Goal: Transaction & Acquisition: Purchase product/service

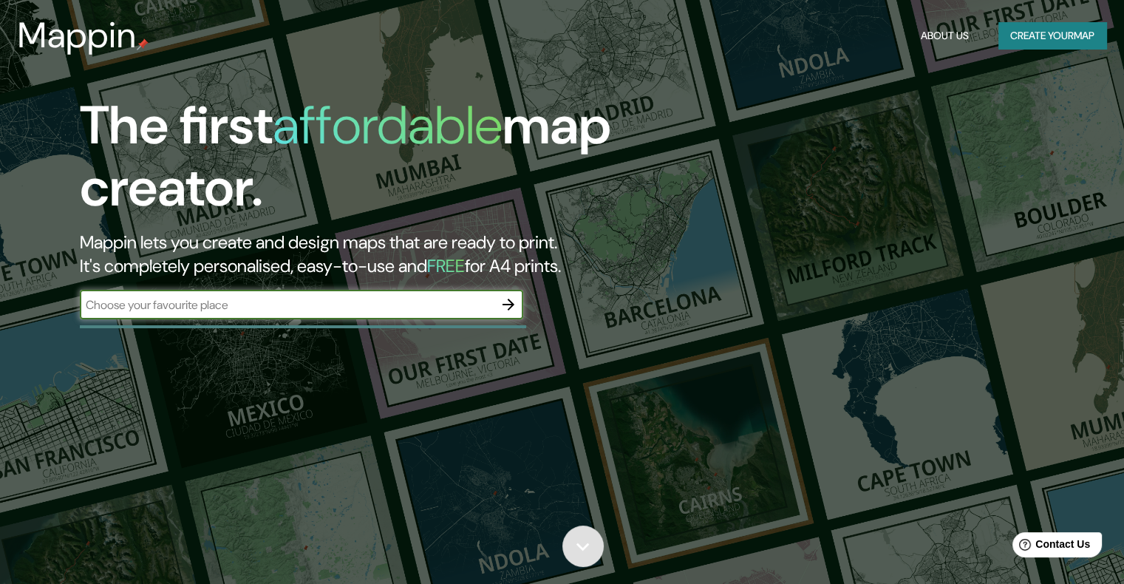
click at [597, 531] on link at bounding box center [582, 545] width 41 height 41
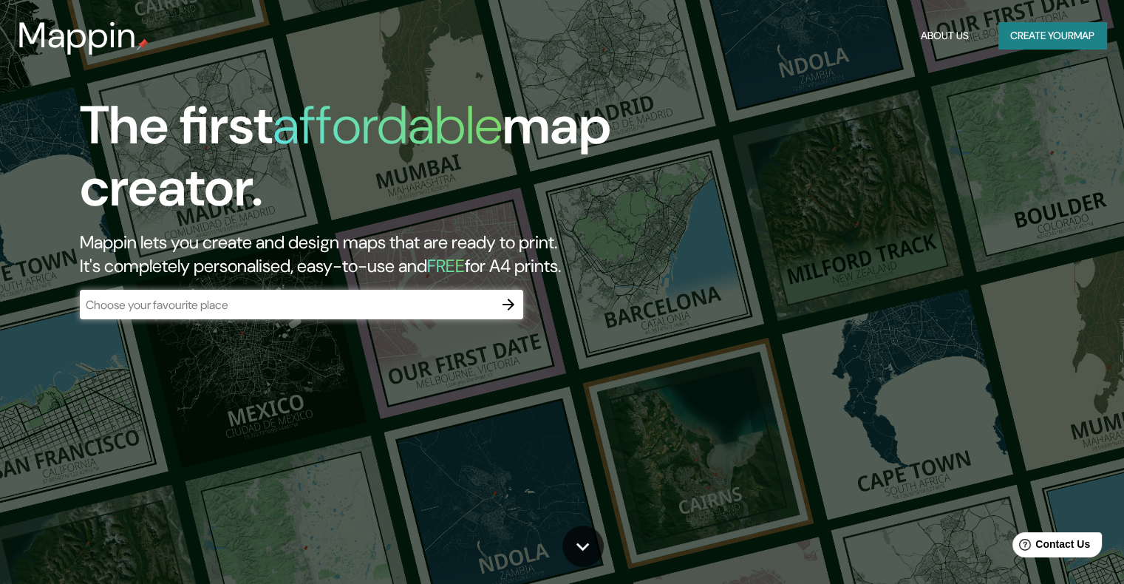
click at [498, 309] on button "button" at bounding box center [509, 305] width 30 height 30
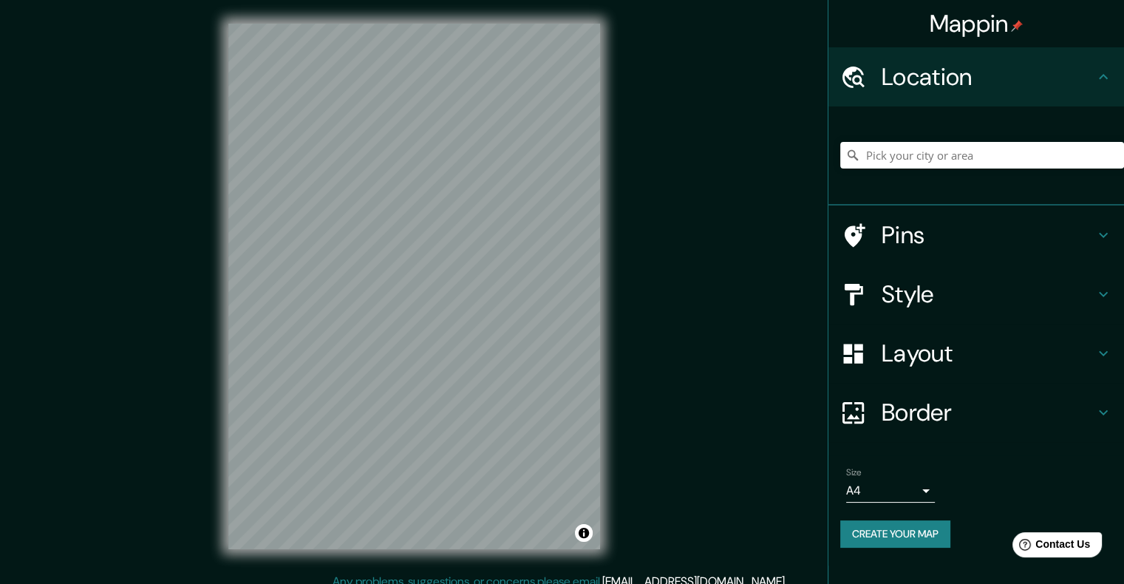
click at [979, 371] on div "Layout" at bounding box center [977, 353] width 296 height 59
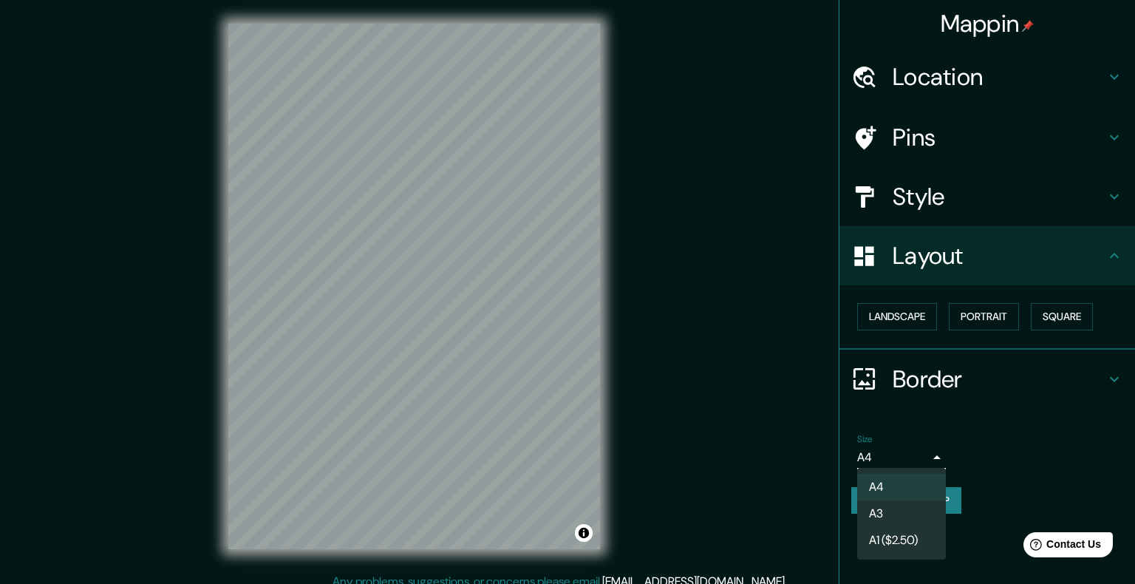
click at [893, 460] on body "Mappin Location Pins Style Layout Landscape Portrait Square Border Choose a bor…" at bounding box center [567, 292] width 1135 height 584
click at [899, 504] on li "A3" at bounding box center [901, 513] width 89 height 27
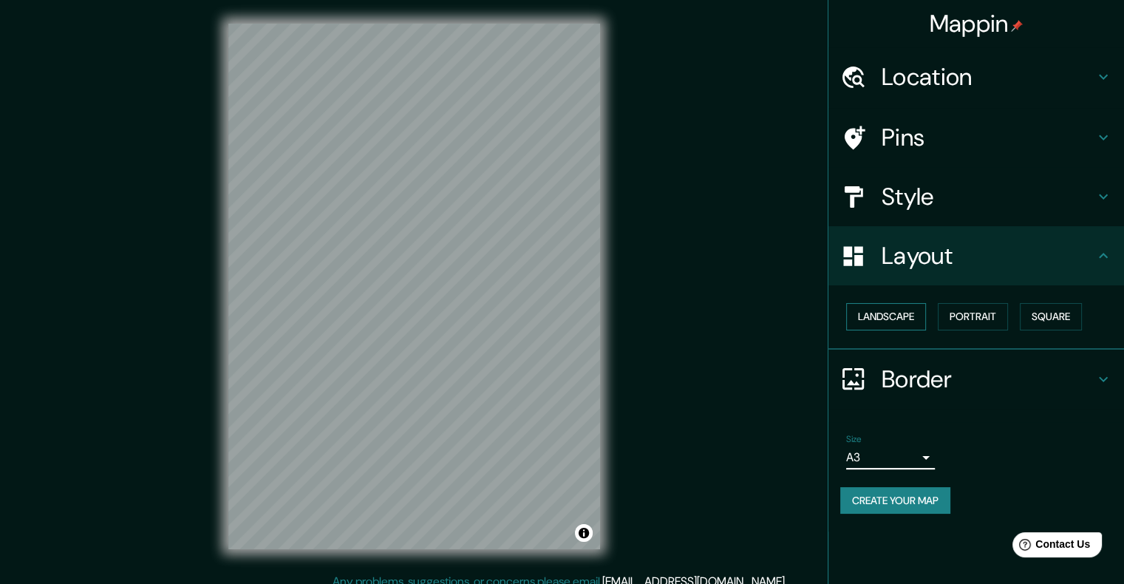
click at [897, 309] on button "Landscape" at bounding box center [886, 316] width 80 height 27
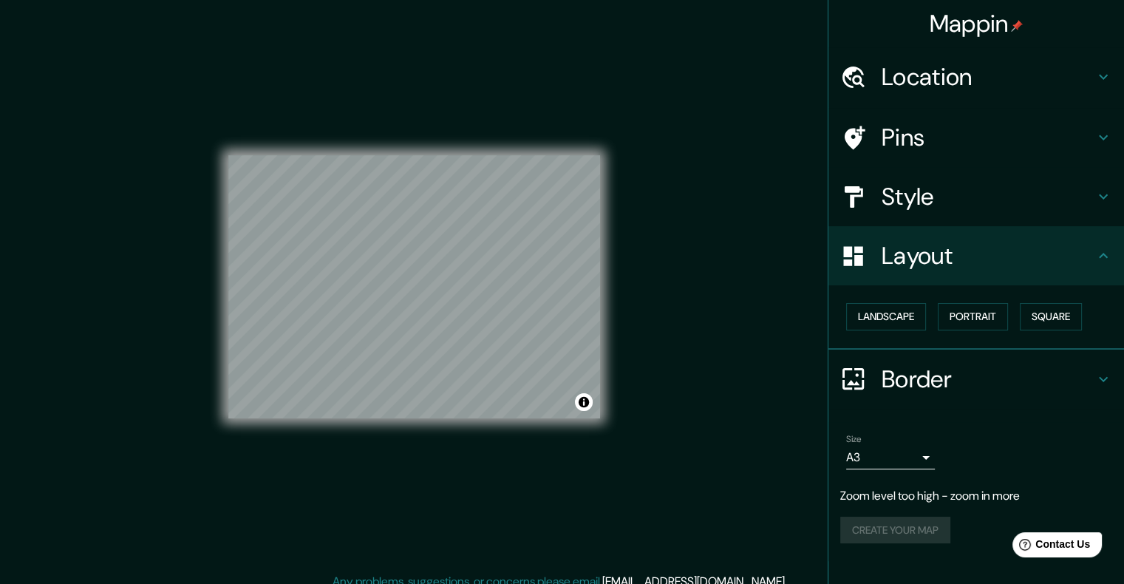
click at [633, 272] on div "Mappin Location Pins Style Layout Landscape Portrait Square Border Choose a bor…" at bounding box center [562, 298] width 1124 height 596
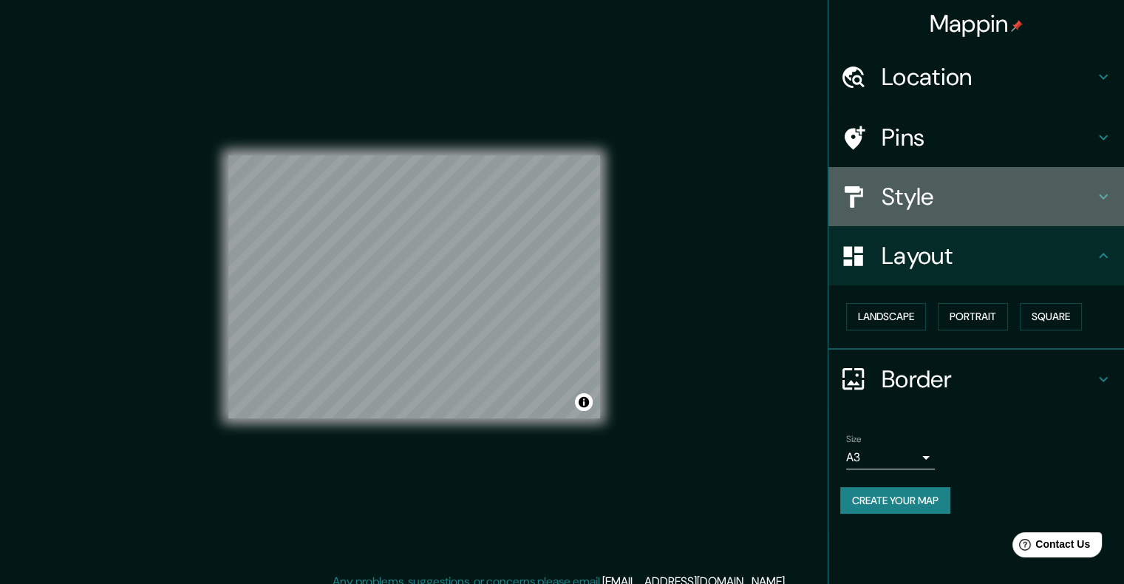
click at [981, 176] on div "Style" at bounding box center [977, 196] width 296 height 59
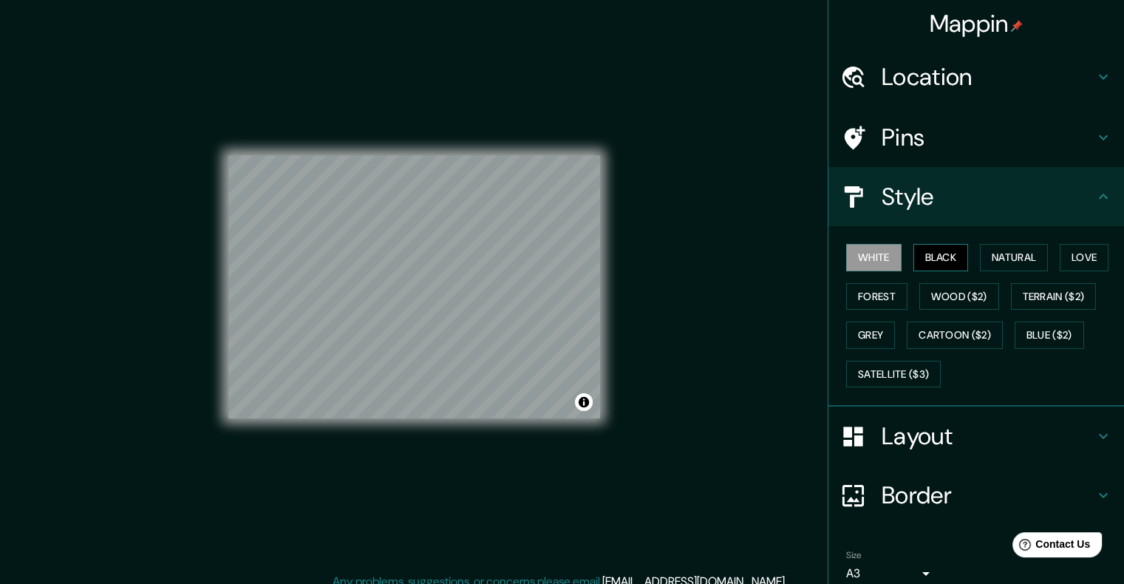
click at [941, 256] on button "Black" at bounding box center [941, 257] width 55 height 27
click at [996, 256] on button "Natural" at bounding box center [1014, 257] width 68 height 27
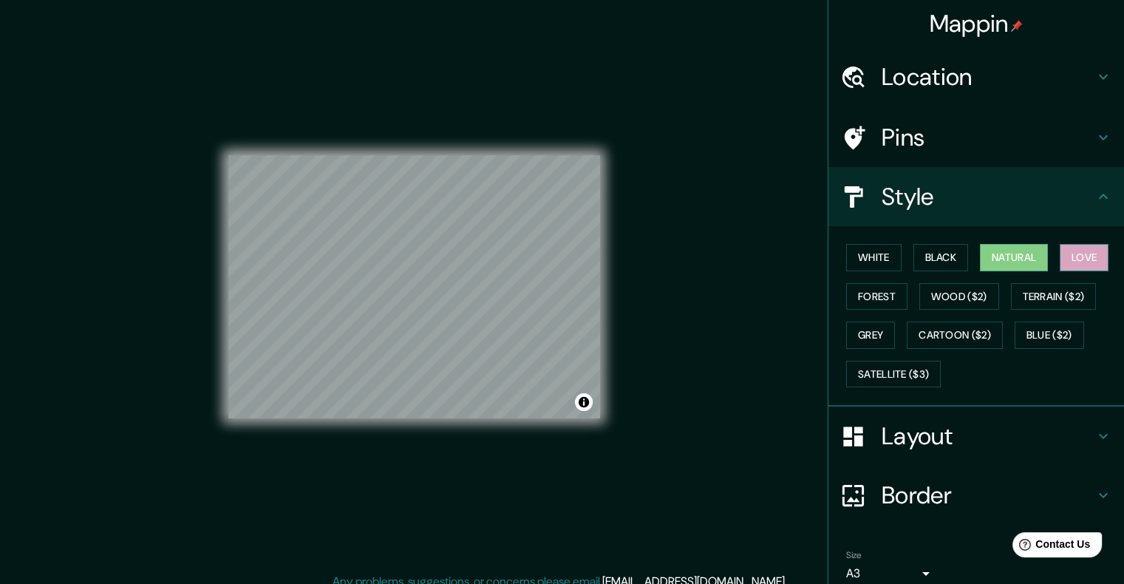
click at [1068, 262] on button "Love" at bounding box center [1084, 257] width 49 height 27
click at [1030, 258] on button "Natural" at bounding box center [1014, 257] width 68 height 27
click at [868, 299] on button "Forest" at bounding box center [876, 296] width 61 height 27
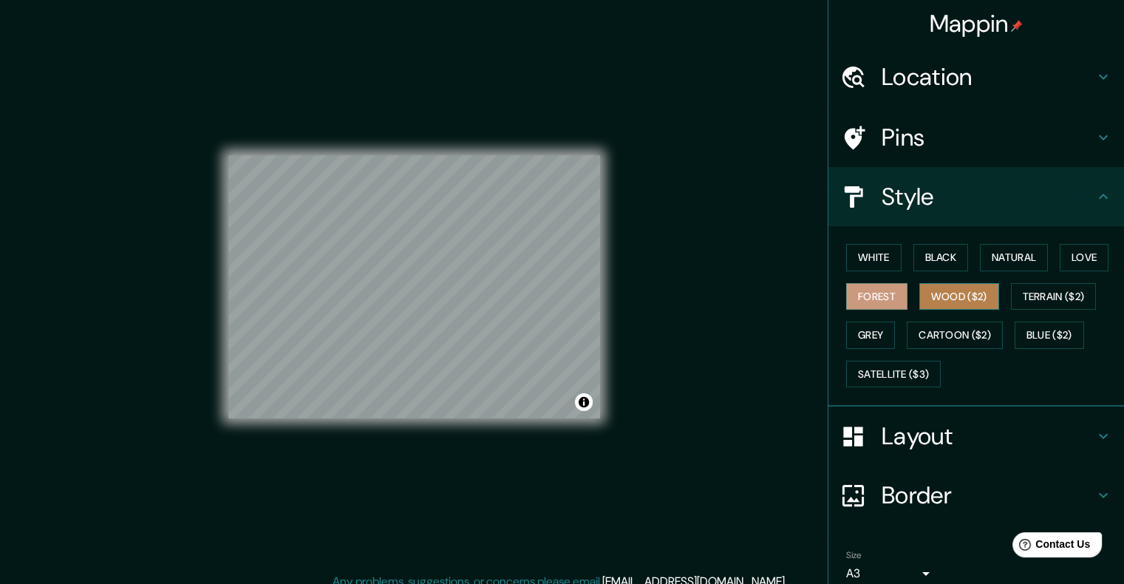
click at [955, 296] on button "Wood ($2)" at bounding box center [959, 296] width 80 height 27
click at [882, 337] on button "Grey" at bounding box center [870, 335] width 49 height 27
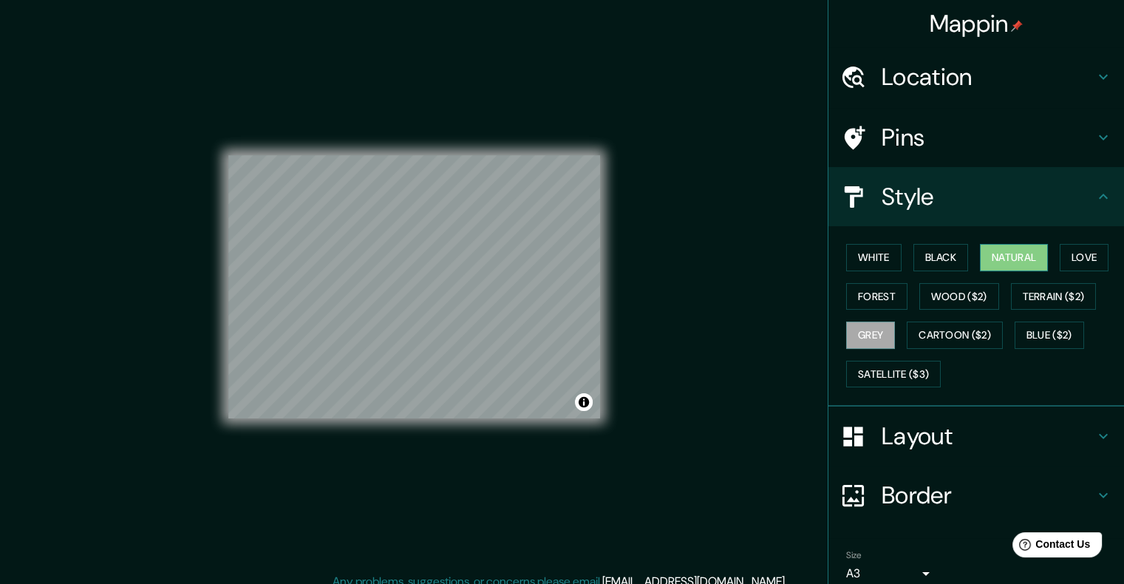
click at [1002, 262] on button "Natural" at bounding box center [1014, 257] width 68 height 27
click at [874, 363] on button "Satellite ($3)" at bounding box center [893, 374] width 95 height 27
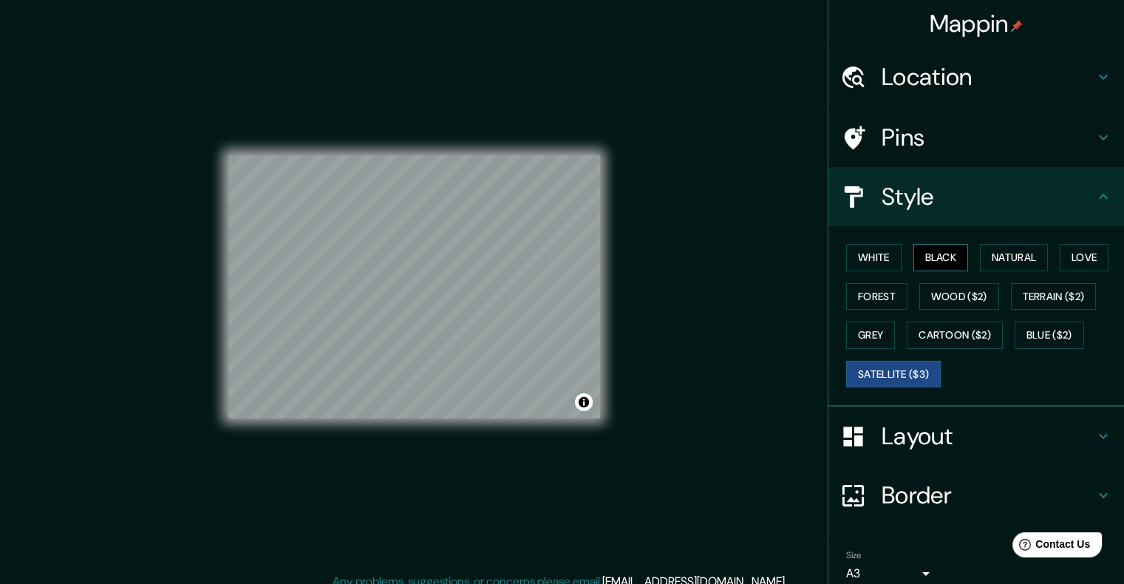
click at [933, 245] on button "Black" at bounding box center [941, 257] width 55 height 27
click at [857, 260] on button "White" at bounding box center [873, 257] width 55 height 27
click at [915, 259] on button "Black" at bounding box center [941, 257] width 55 height 27
click at [882, 142] on h4 "Pins" at bounding box center [988, 138] width 213 height 30
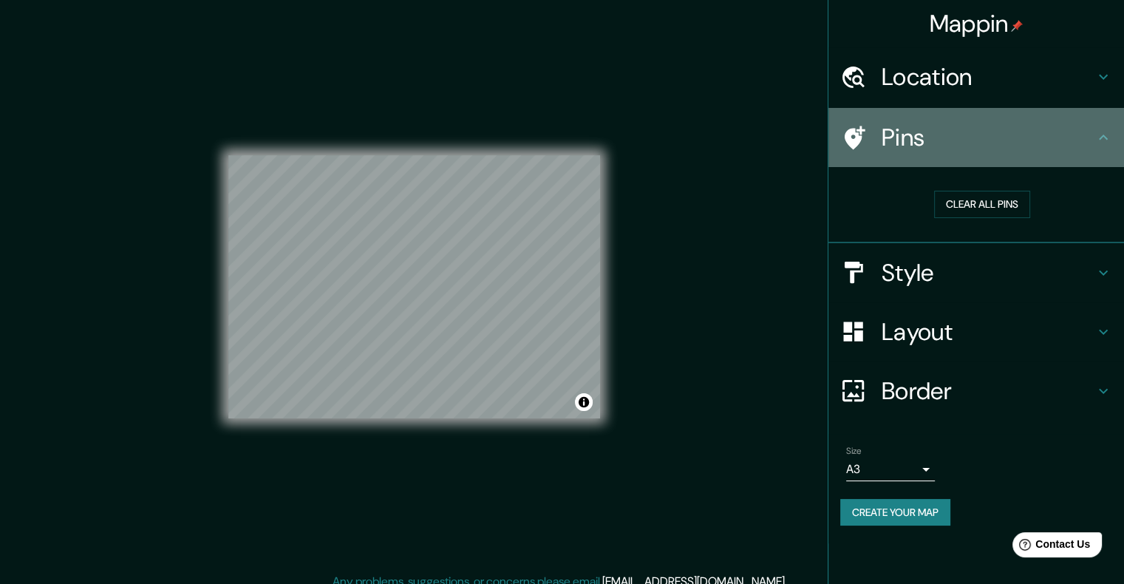
click at [901, 141] on h4 "Pins" at bounding box center [988, 138] width 213 height 30
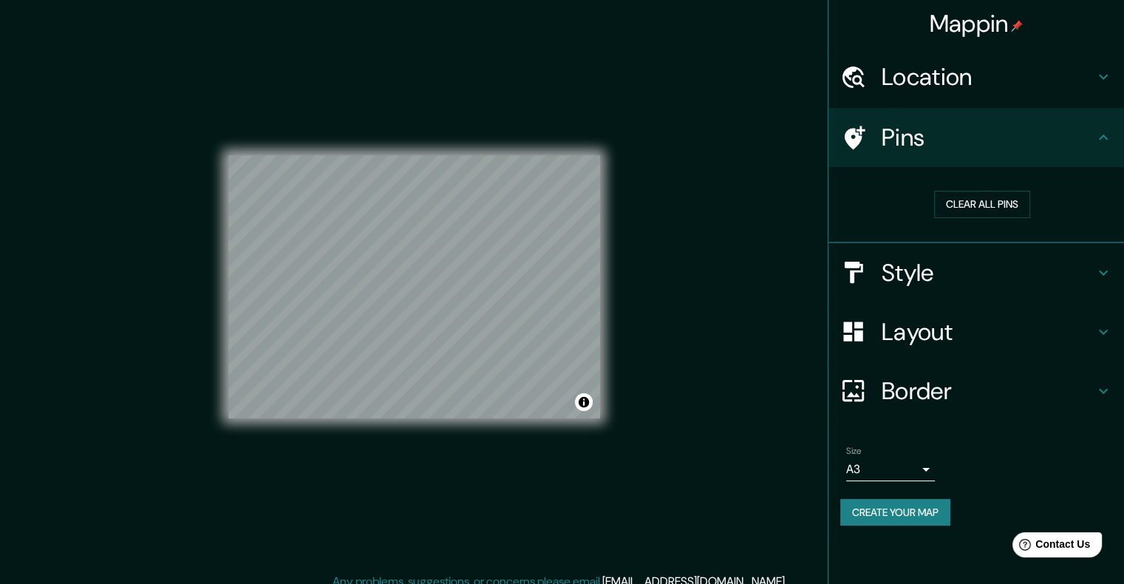
click at [958, 217] on div "Clear all pins" at bounding box center [982, 204] width 284 height 51
click at [964, 211] on button "Clear all pins" at bounding box center [982, 204] width 96 height 27
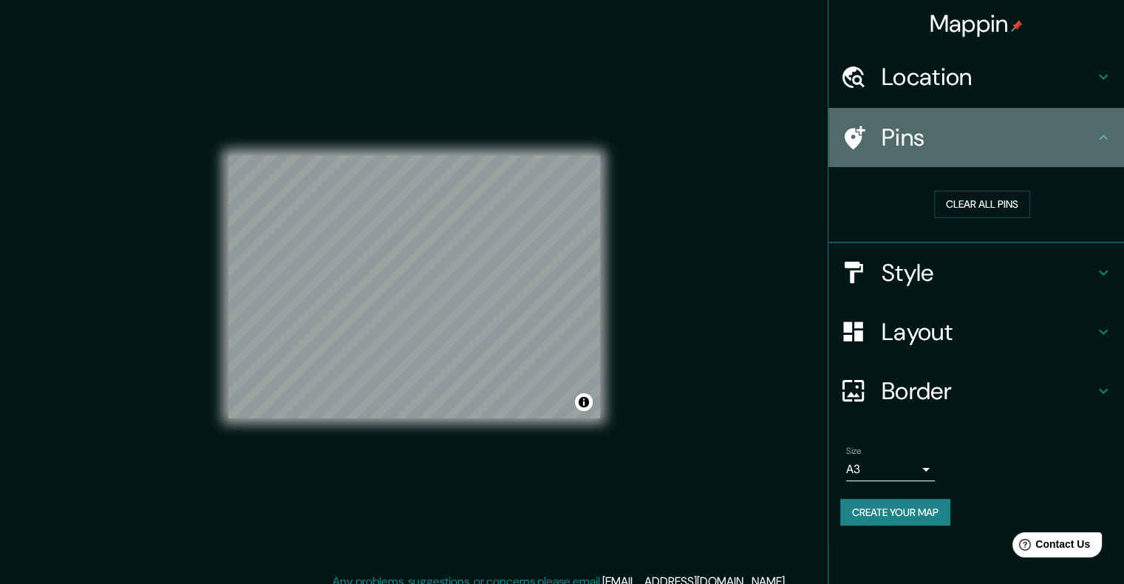
click at [948, 162] on div "Pins" at bounding box center [977, 137] width 296 height 59
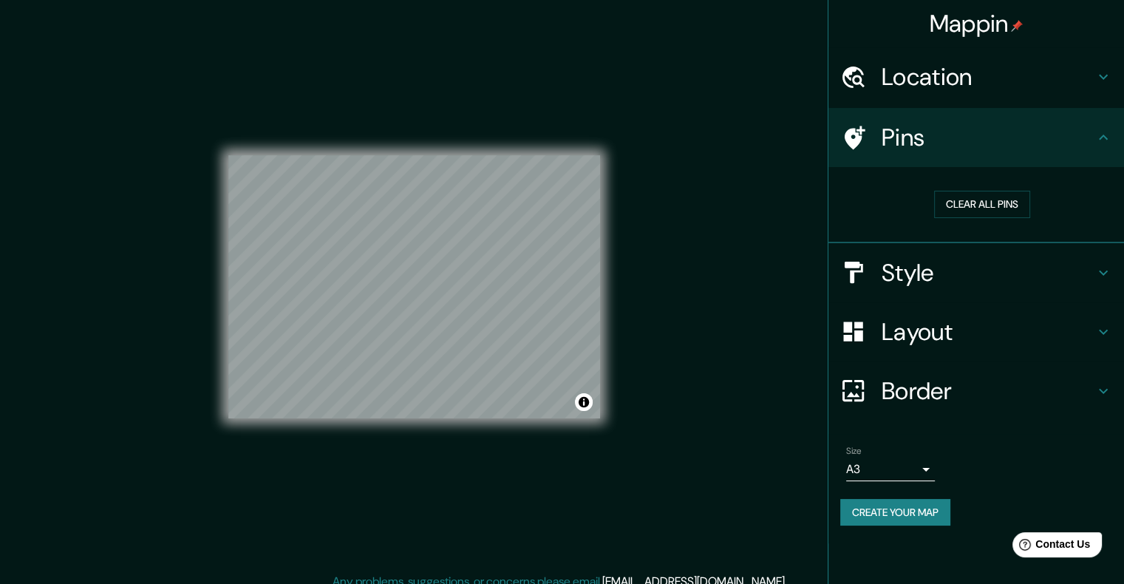
click at [946, 82] on h4 "Location" at bounding box center [988, 77] width 213 height 30
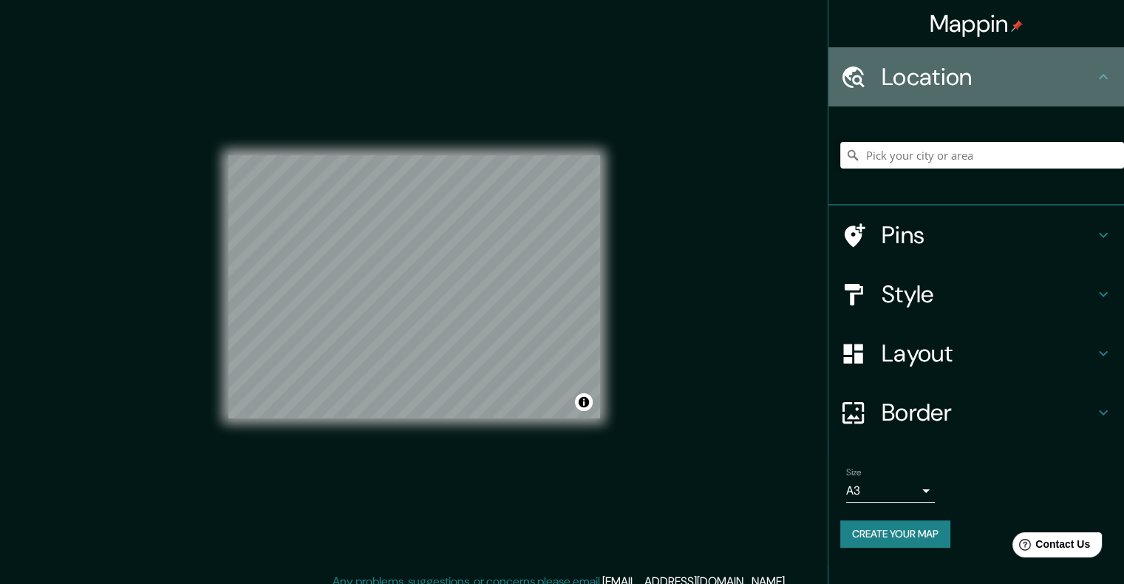
click at [946, 82] on h4 "Location" at bounding box center [988, 77] width 213 height 30
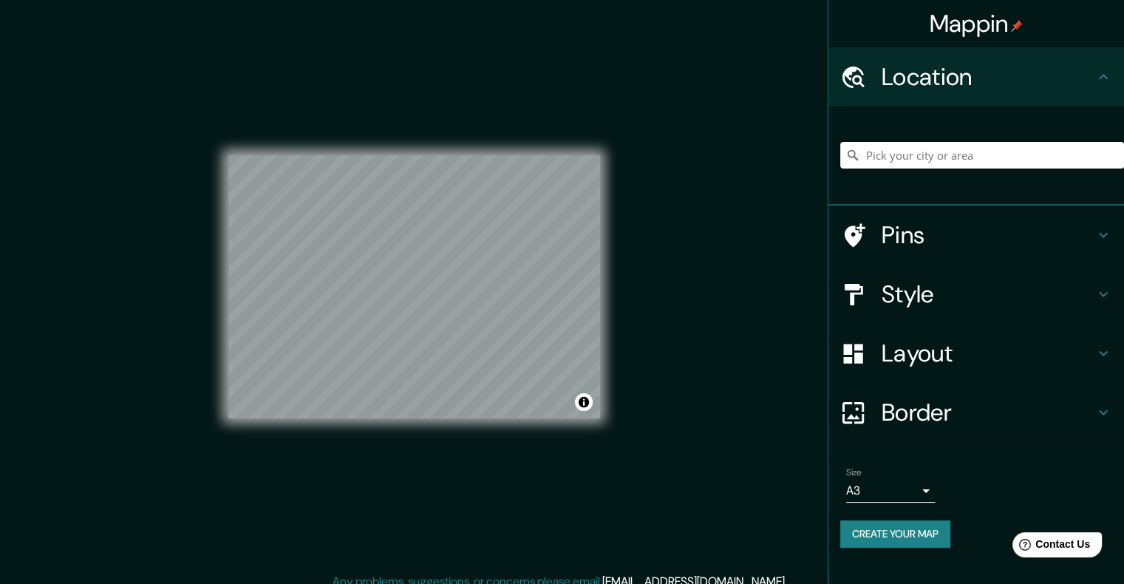
click at [936, 408] on h4 "Border" at bounding box center [988, 413] width 213 height 30
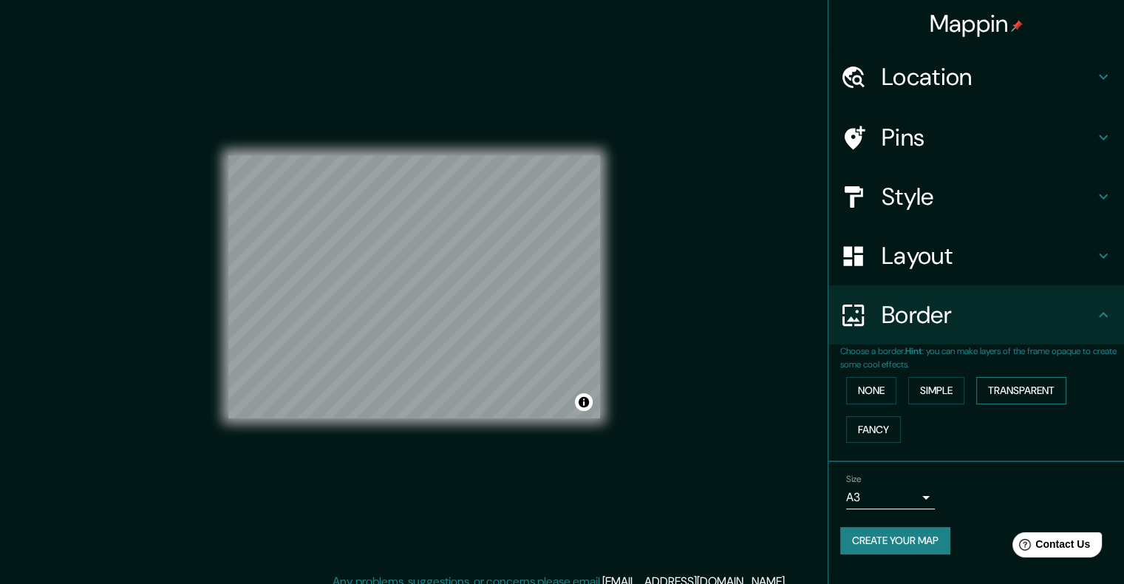
click at [1008, 383] on button "Transparent" at bounding box center [1021, 390] width 90 height 27
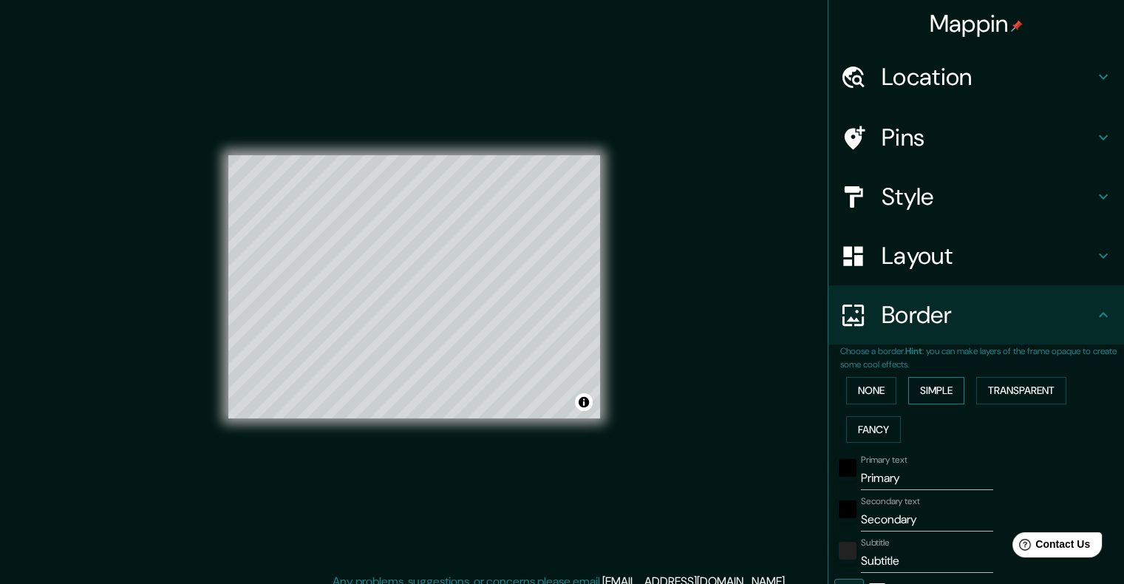
click at [945, 392] on button "Simple" at bounding box center [936, 390] width 56 height 27
click at [869, 392] on button "None" at bounding box center [871, 390] width 50 height 27
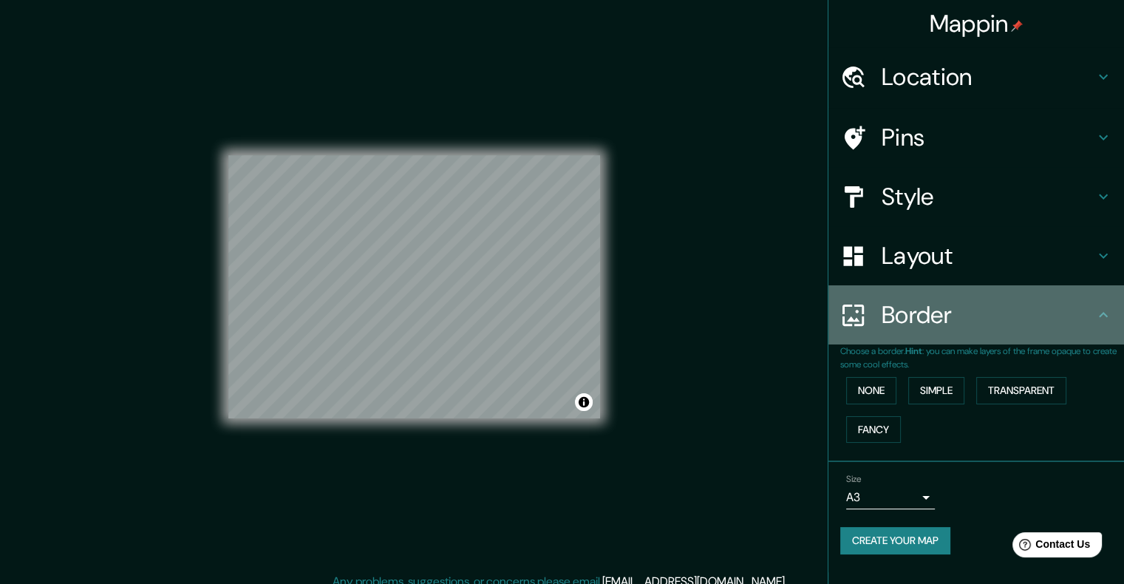
click at [933, 320] on h4 "Border" at bounding box center [988, 315] width 213 height 30
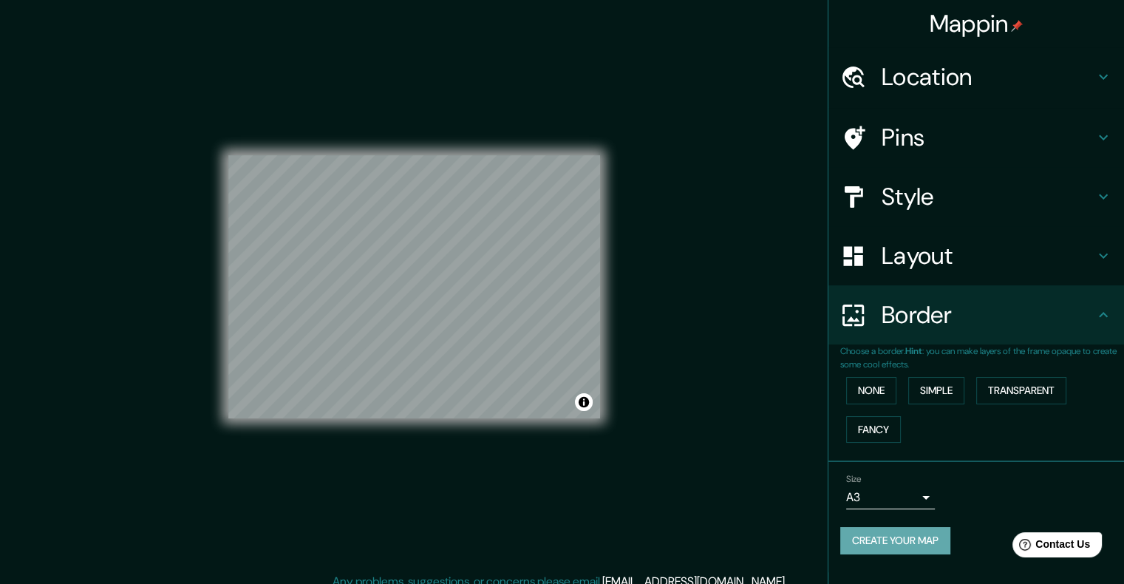
click at [932, 545] on button "Create your map" at bounding box center [895, 540] width 110 height 27
click at [899, 537] on button "Create your map" at bounding box center [895, 540] width 110 height 27
click at [884, 545] on button "Create your map" at bounding box center [895, 540] width 110 height 27
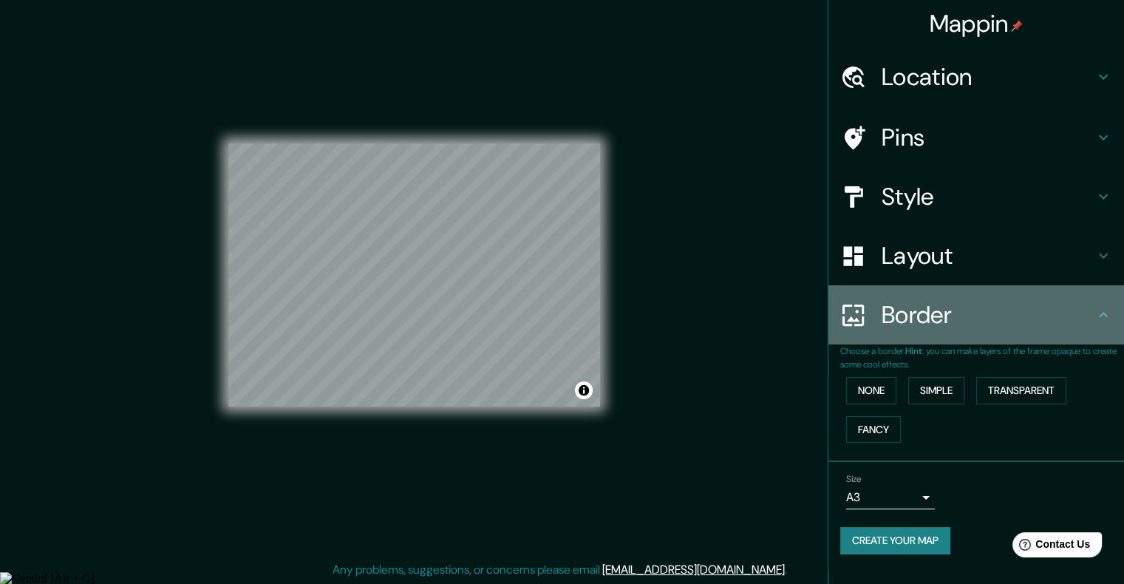
click at [961, 307] on h4 "Border" at bounding box center [988, 315] width 213 height 30
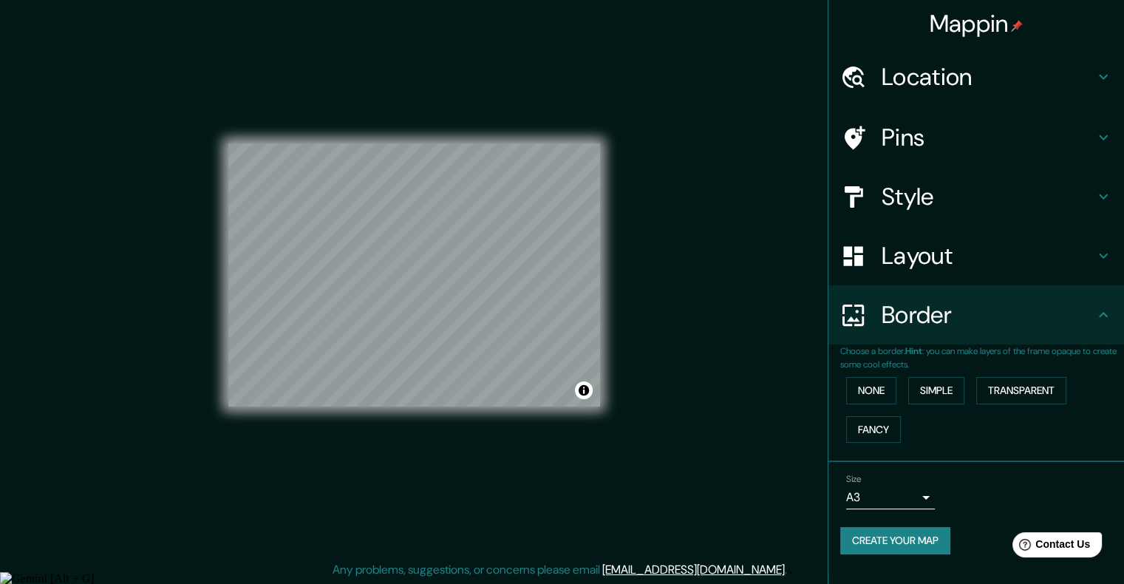
click at [931, 531] on button "Create your map" at bounding box center [895, 540] width 110 height 27
click at [942, 325] on h4 "Border" at bounding box center [988, 315] width 213 height 30
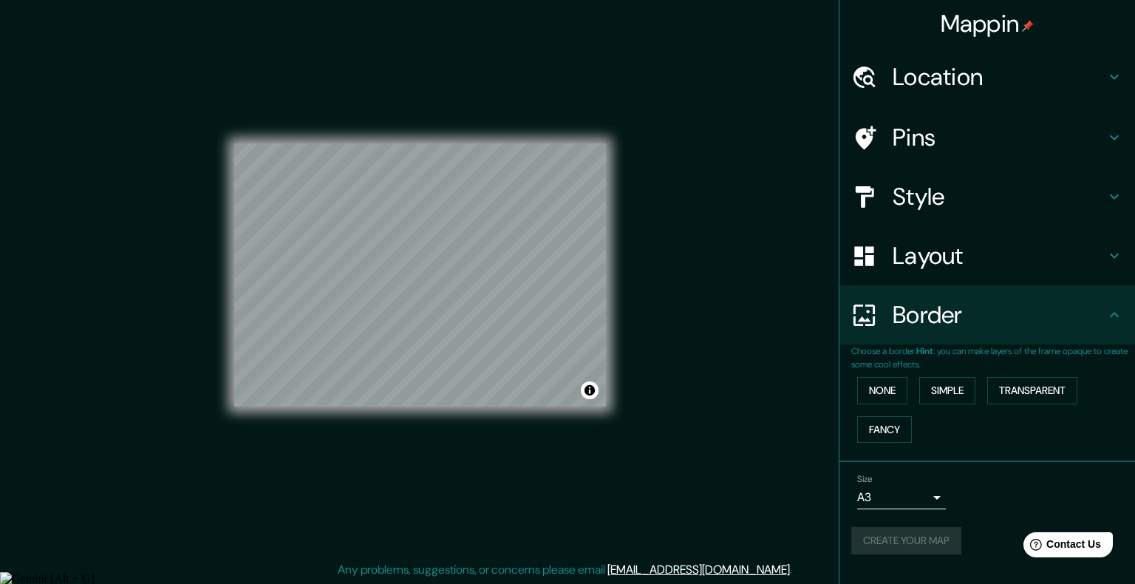
click at [917, 496] on body "Mappin Location Pins Style Layout Border Choose a border. Hint : you can make l…" at bounding box center [567, 280] width 1135 height 584
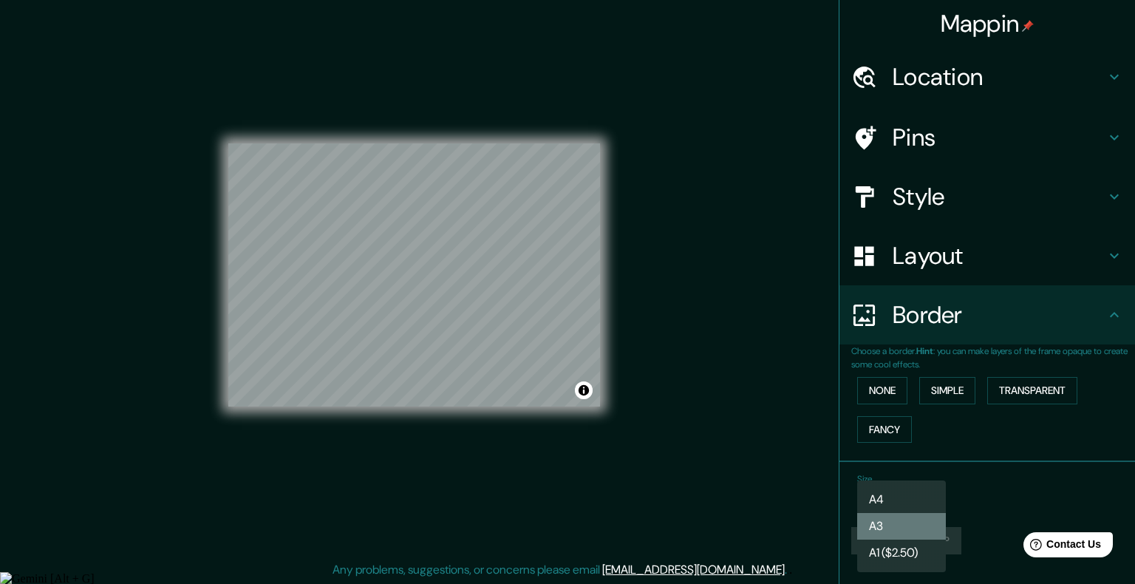
click at [922, 523] on li "A3" at bounding box center [901, 526] width 89 height 27
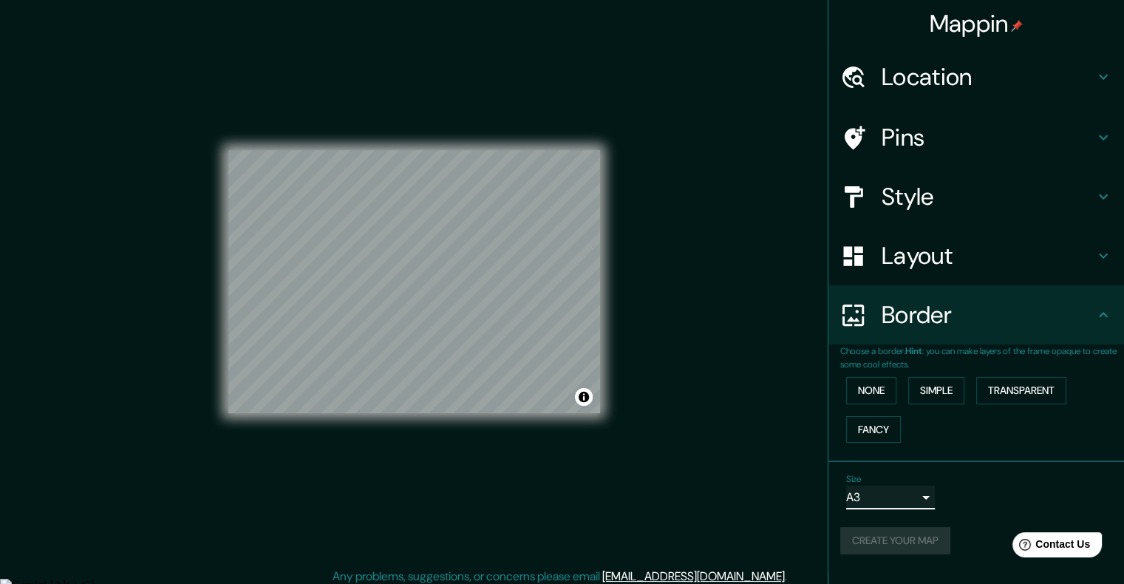
scroll to position [0, 0]
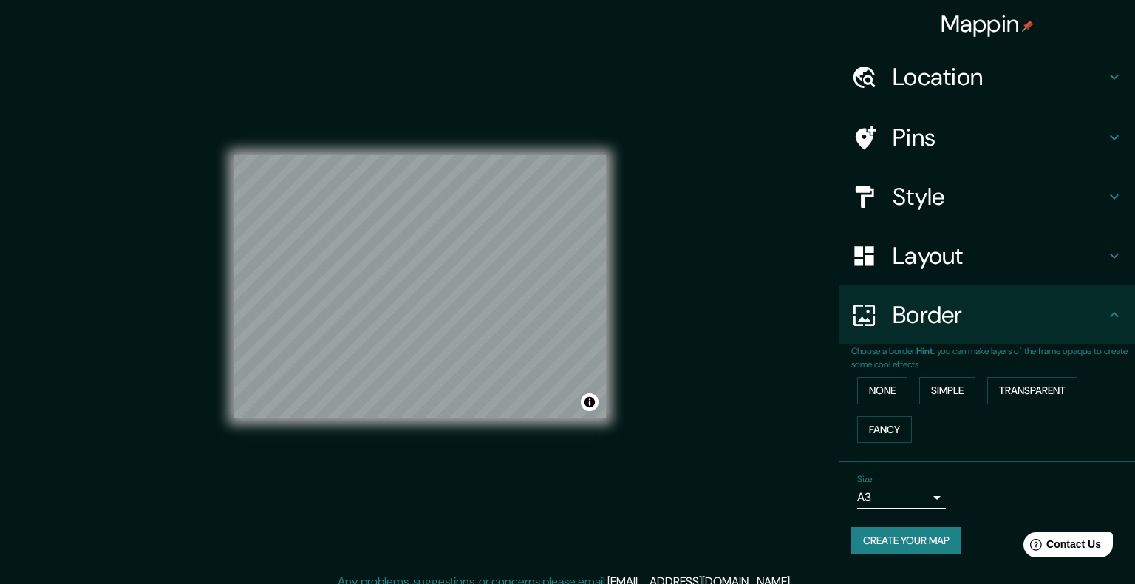
click at [904, 498] on body "Mappin Location Pins Style Layout Border Choose a border. Hint : you can make l…" at bounding box center [567, 292] width 1135 height 584
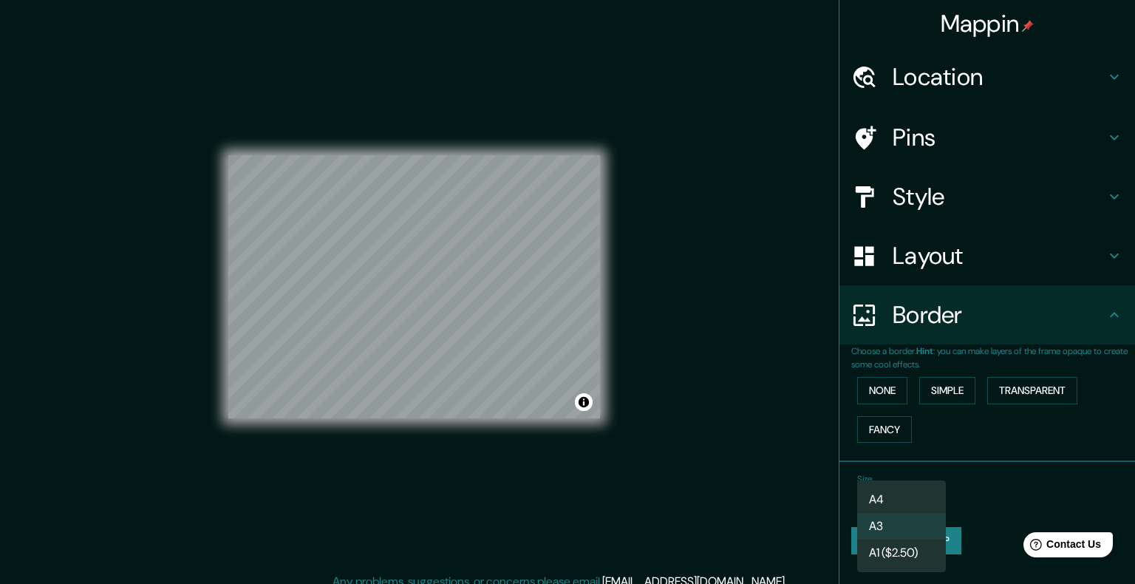
click at [925, 229] on div at bounding box center [567, 292] width 1135 height 584
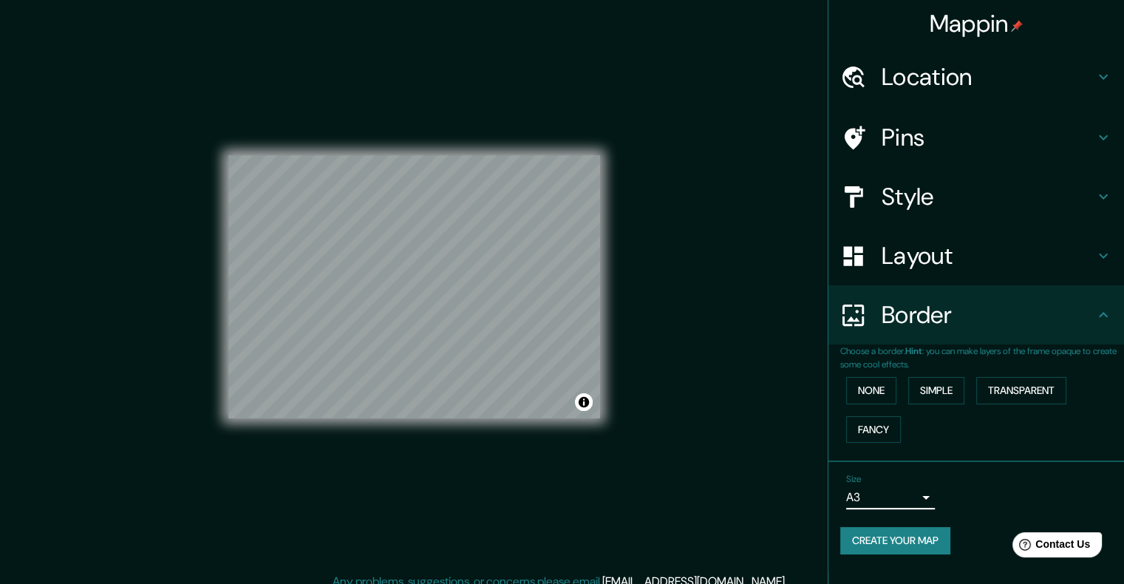
click at [934, 257] on h4 "Layout" at bounding box center [988, 256] width 213 height 30
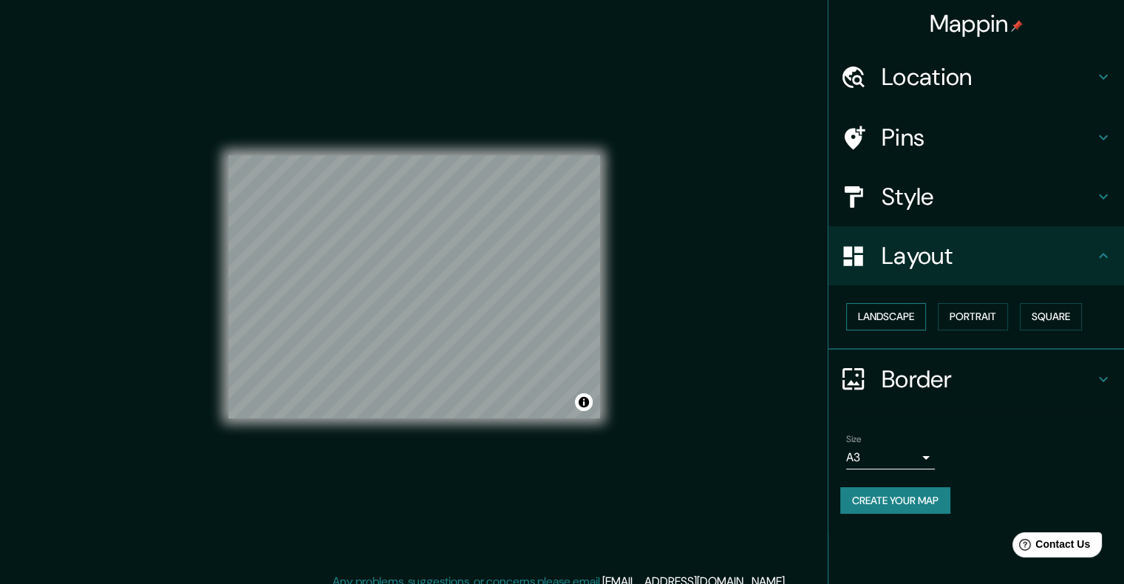
click at [918, 322] on button "Landscape" at bounding box center [886, 316] width 80 height 27
click at [933, 506] on button "Create your map" at bounding box center [895, 500] width 110 height 27
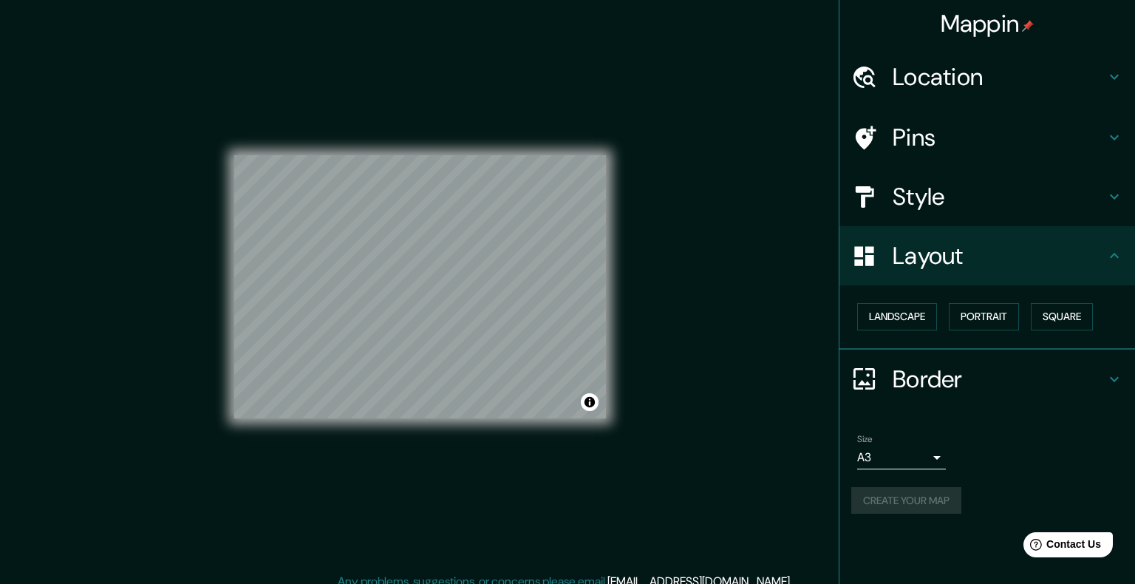
click at [930, 453] on body "Mappin Location Pins Style Layout Landscape Portrait Square Border Choose a bor…" at bounding box center [567, 292] width 1135 height 584
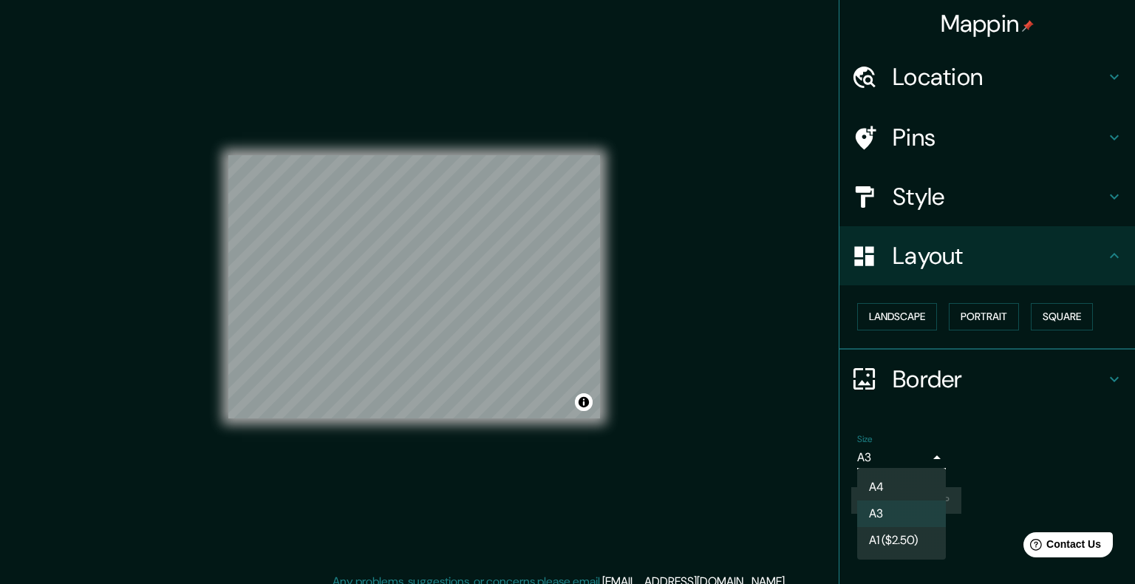
click at [925, 486] on li "A4" at bounding box center [901, 487] width 89 height 27
type input "single"
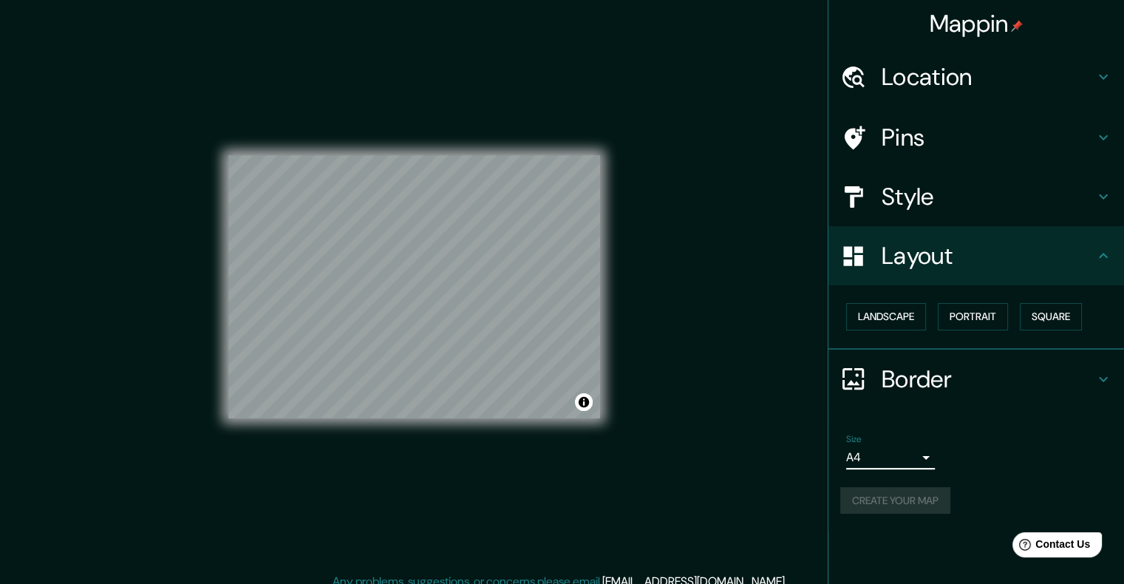
click at [1112, 360] on div "Border" at bounding box center [977, 379] width 296 height 59
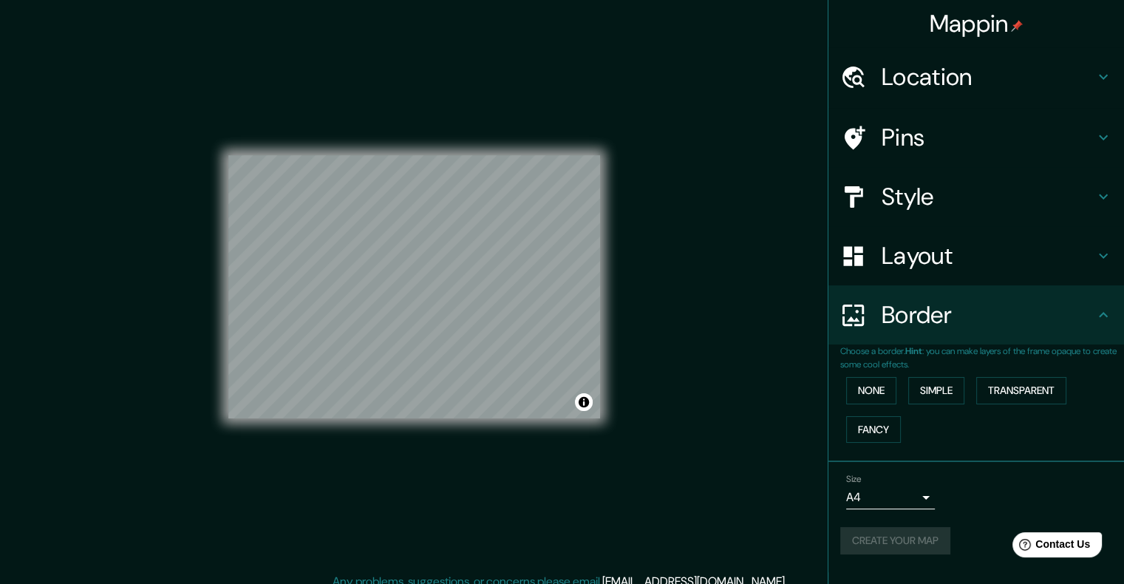
click at [1082, 327] on h4 "Border" at bounding box center [988, 315] width 213 height 30
click at [928, 336] on div "Border" at bounding box center [977, 314] width 296 height 59
click at [905, 523] on div "Size A4 single Create your map" at bounding box center [976, 517] width 272 height 98
click at [908, 546] on button "Create your map" at bounding box center [895, 540] width 110 height 27
click at [908, 546] on div "Create your map" at bounding box center [976, 540] width 272 height 27
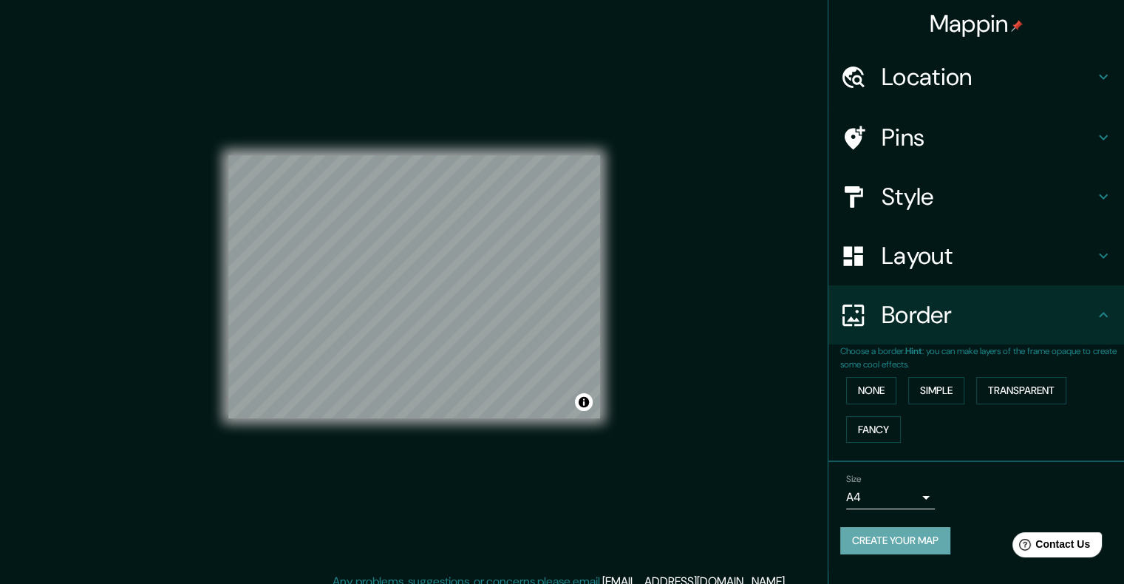
click at [889, 532] on button "Create your map" at bounding box center [895, 540] width 110 height 27
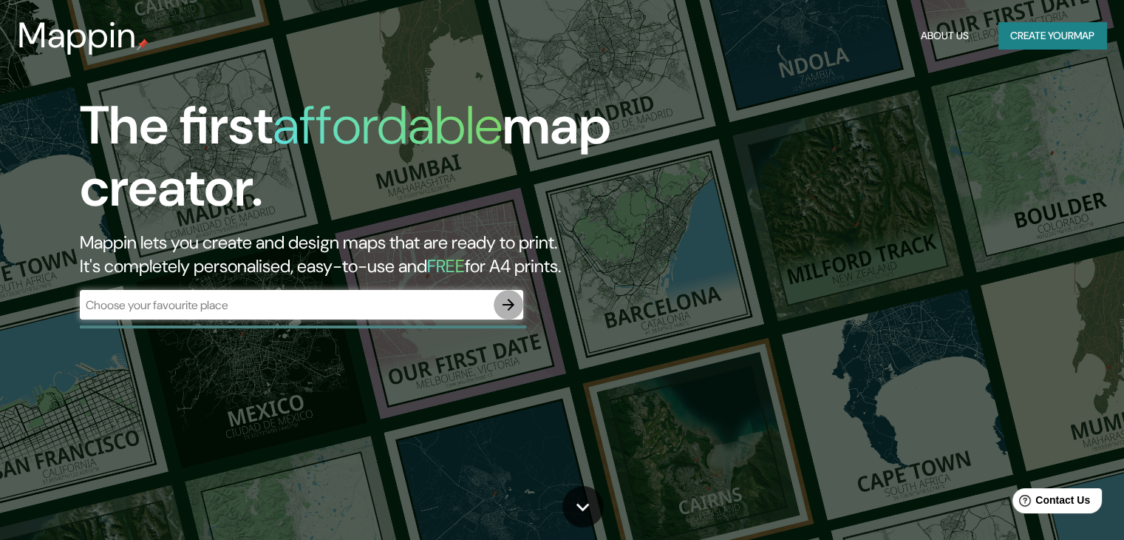
click at [506, 309] on icon "button" at bounding box center [509, 305] width 18 height 18
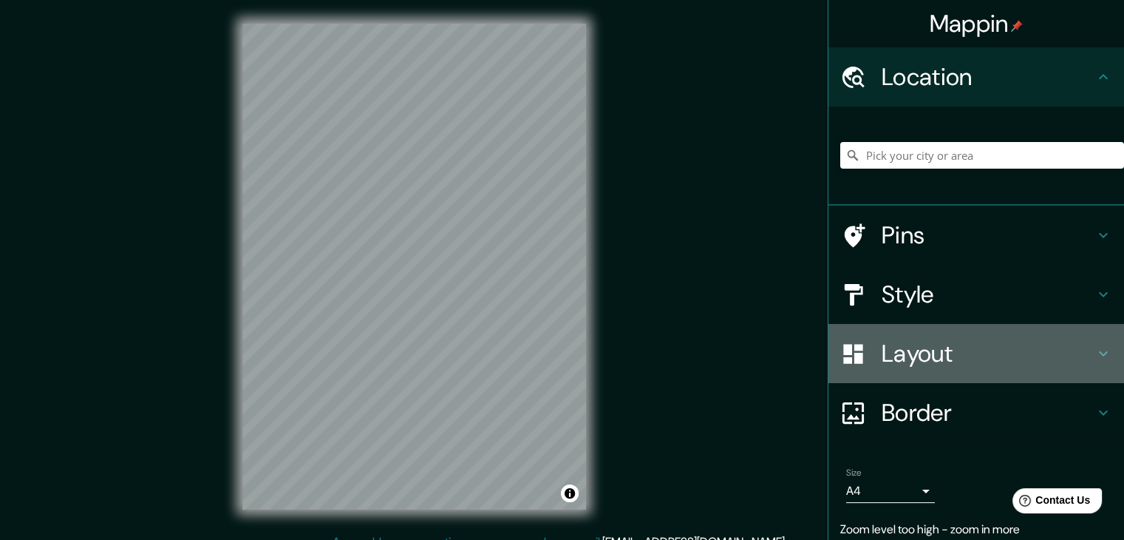
click at [935, 367] on h4 "Layout" at bounding box center [988, 354] width 213 height 30
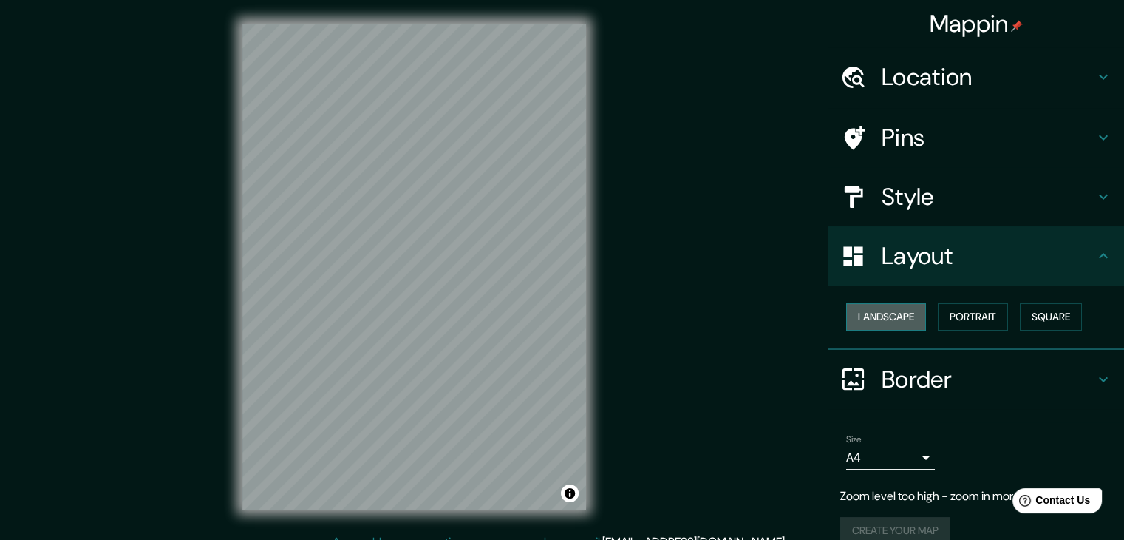
click at [863, 320] on button "Landscape" at bounding box center [886, 316] width 80 height 27
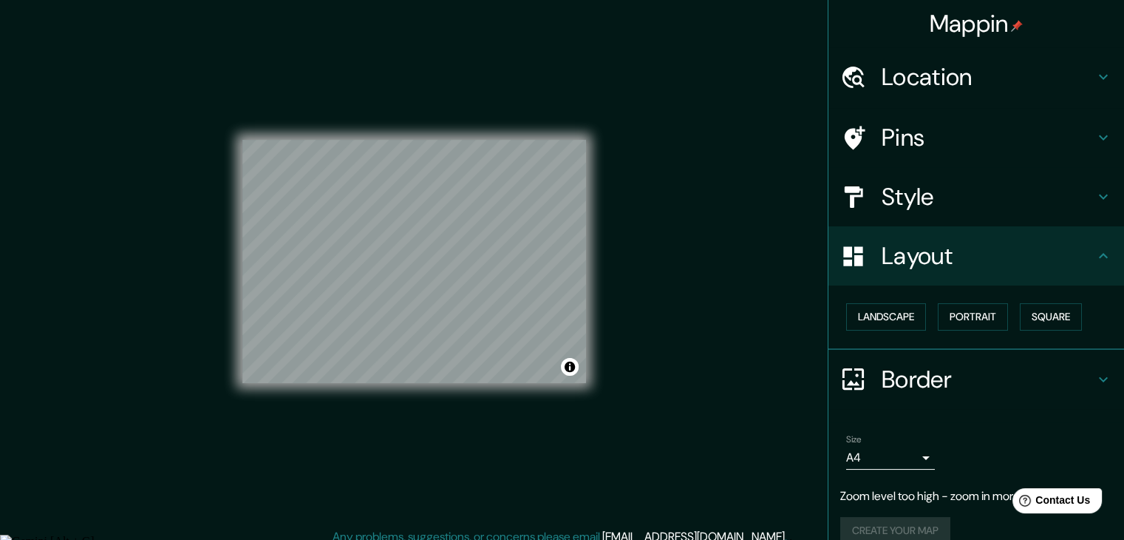
scroll to position [17, 0]
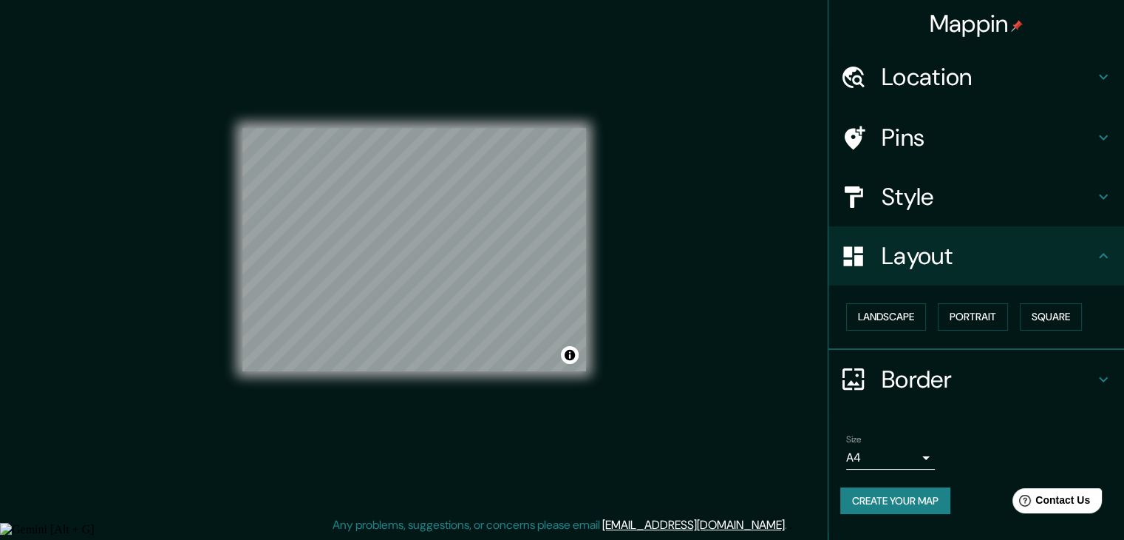
click at [922, 218] on div "Style" at bounding box center [977, 196] width 296 height 59
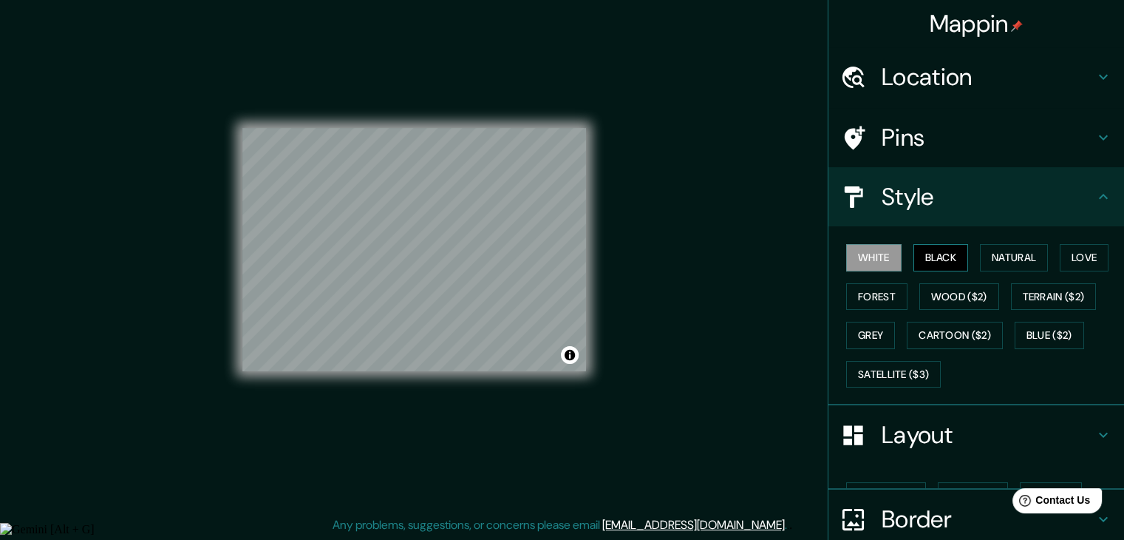
click at [919, 249] on button "Black" at bounding box center [941, 257] width 55 height 27
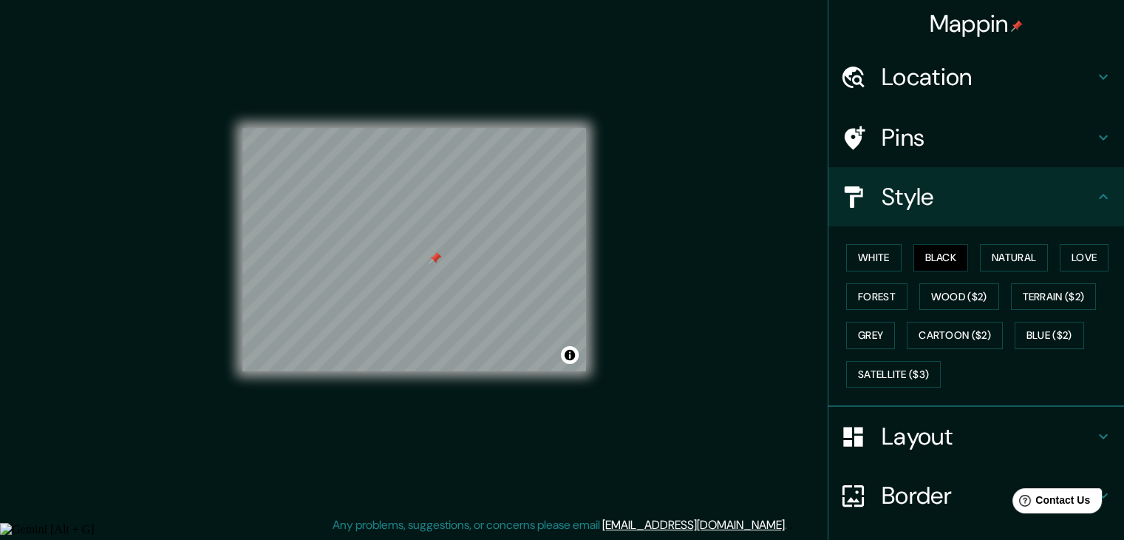
click at [882, 137] on h4 "Pins" at bounding box center [988, 138] width 213 height 30
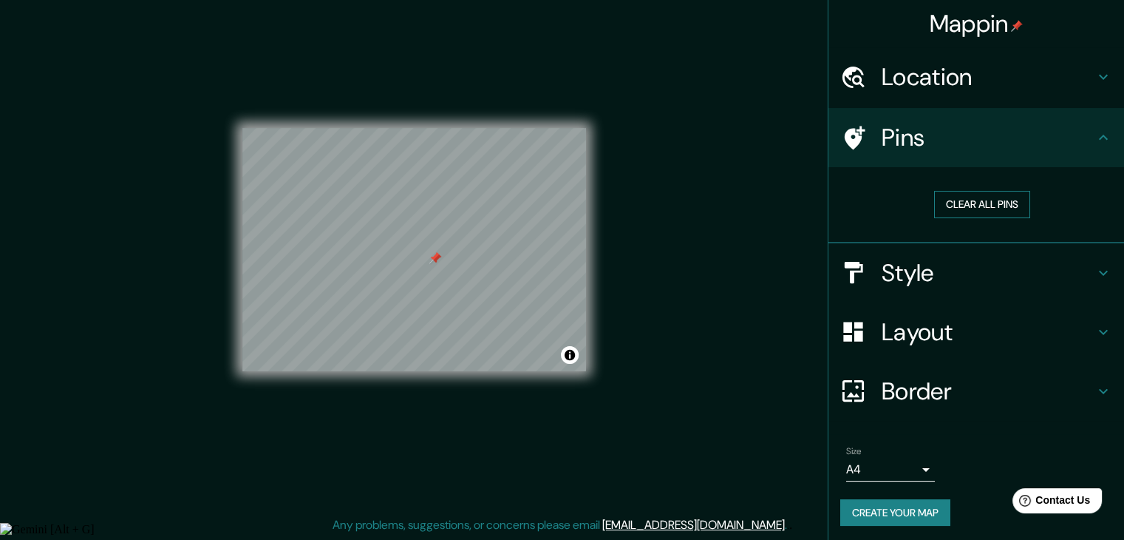
click at [948, 195] on button "Clear all pins" at bounding box center [982, 204] width 96 height 27
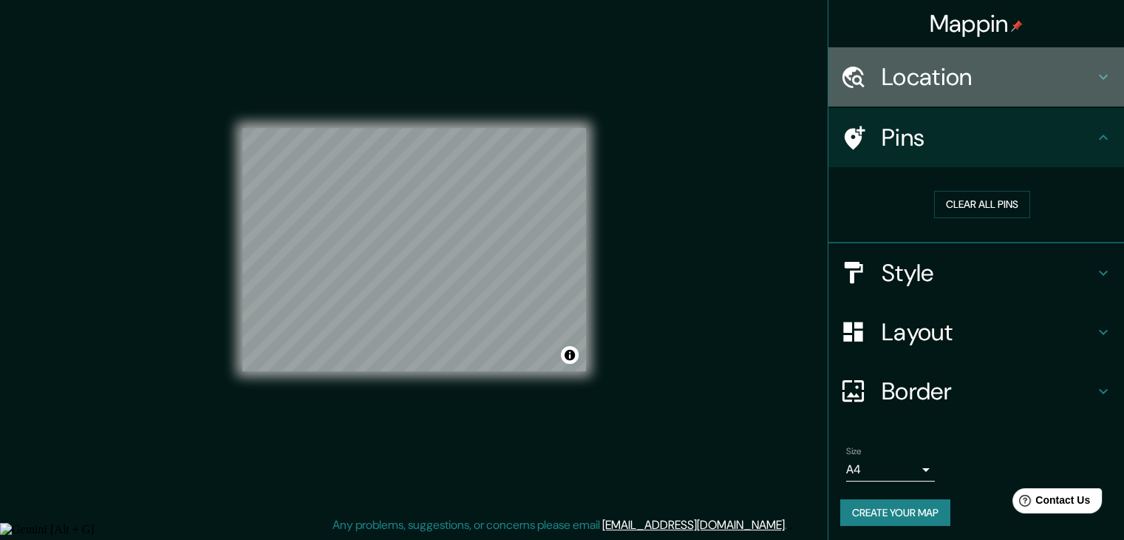
click at [921, 83] on h4 "Location" at bounding box center [988, 77] width 213 height 30
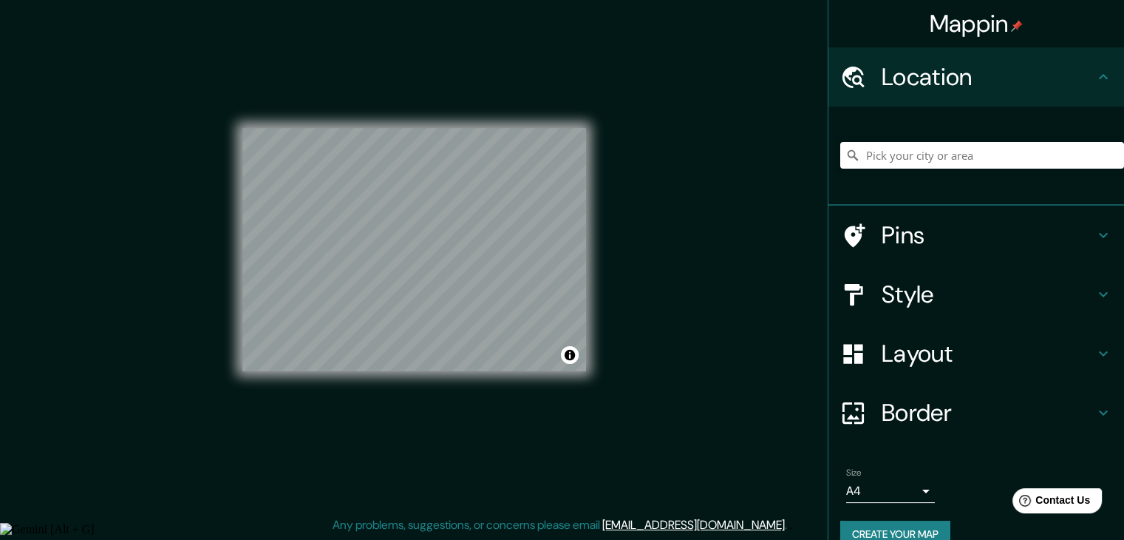
scroll to position [25, 0]
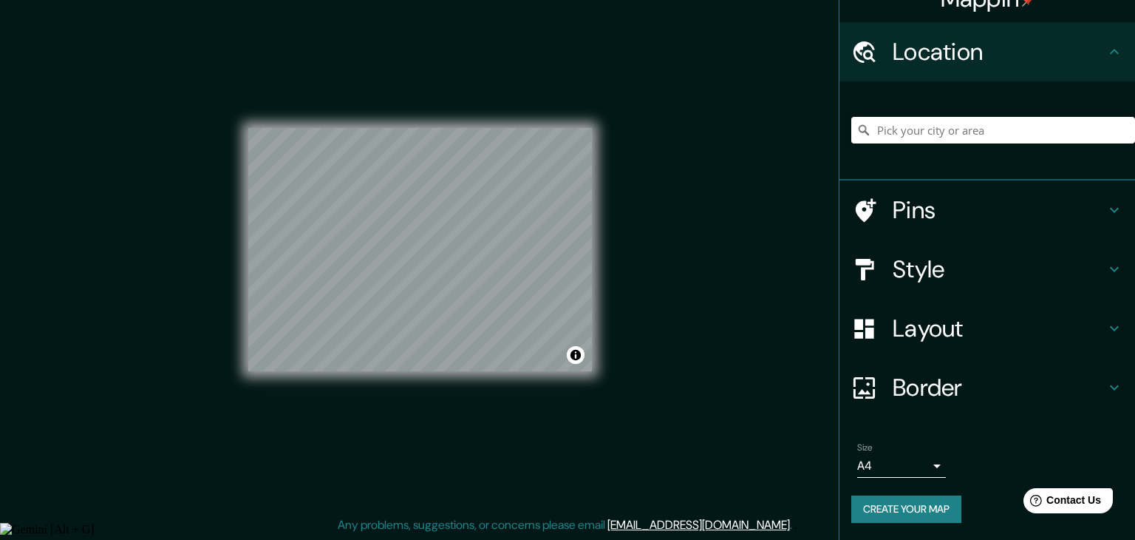
click at [899, 467] on body "Mappin Location Pins Style Layout Border Choose a border. Hint : you can make l…" at bounding box center [567, 253] width 1135 height 540
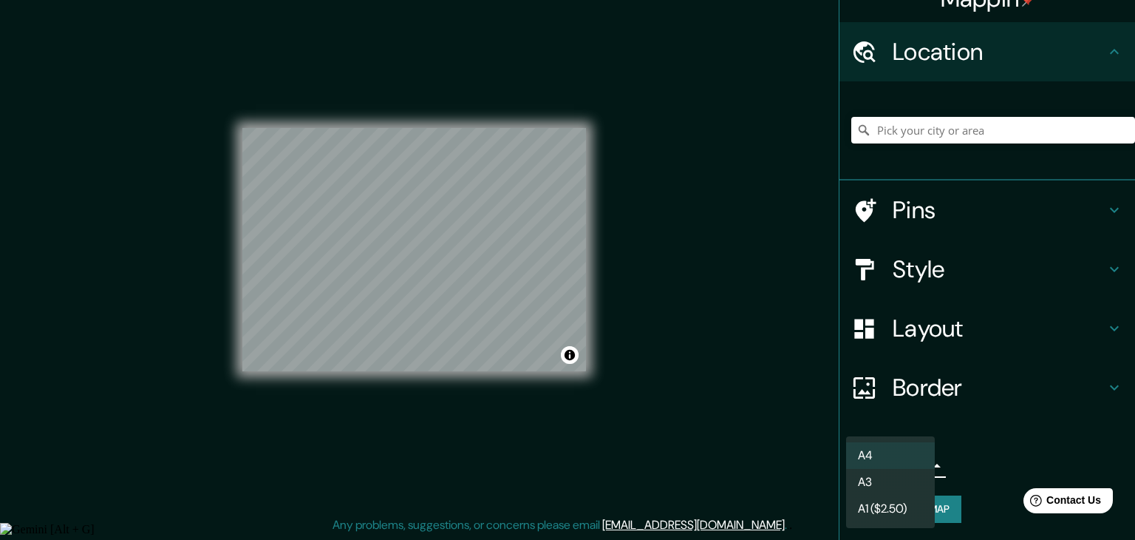
click at [895, 478] on li "A3" at bounding box center [890, 482] width 89 height 27
type input "a4"
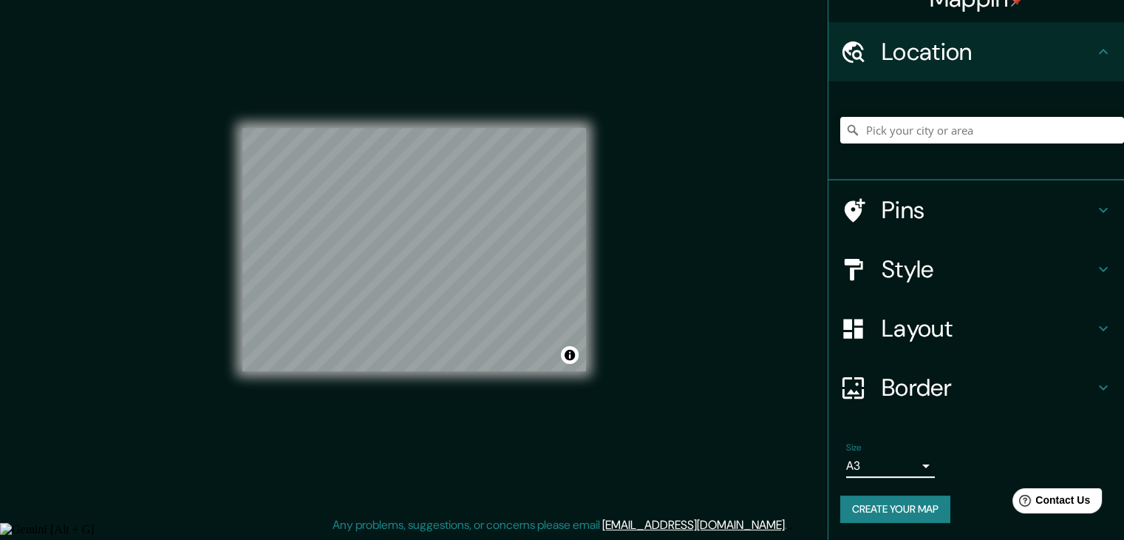
click at [888, 503] on button "Create your map" at bounding box center [895, 508] width 110 height 27
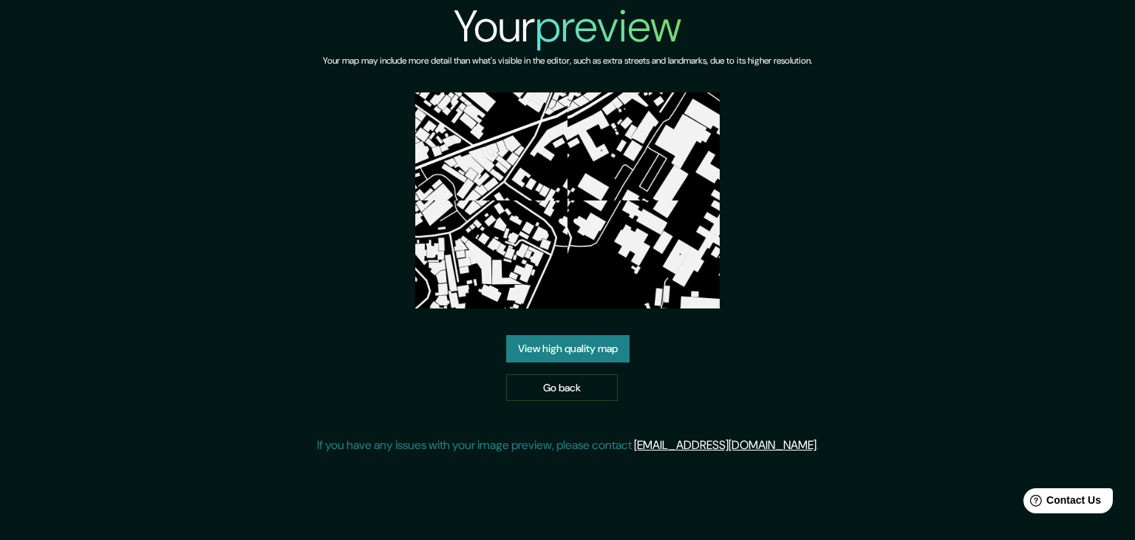
click at [597, 344] on link "View high quality map" at bounding box center [567, 348] width 123 height 27
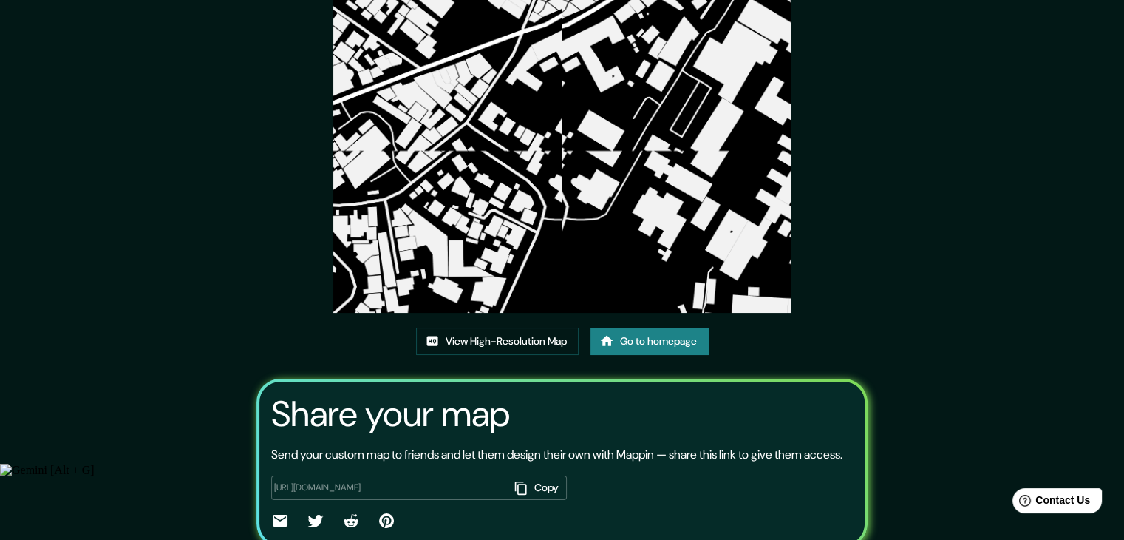
scroll to position [98, 0]
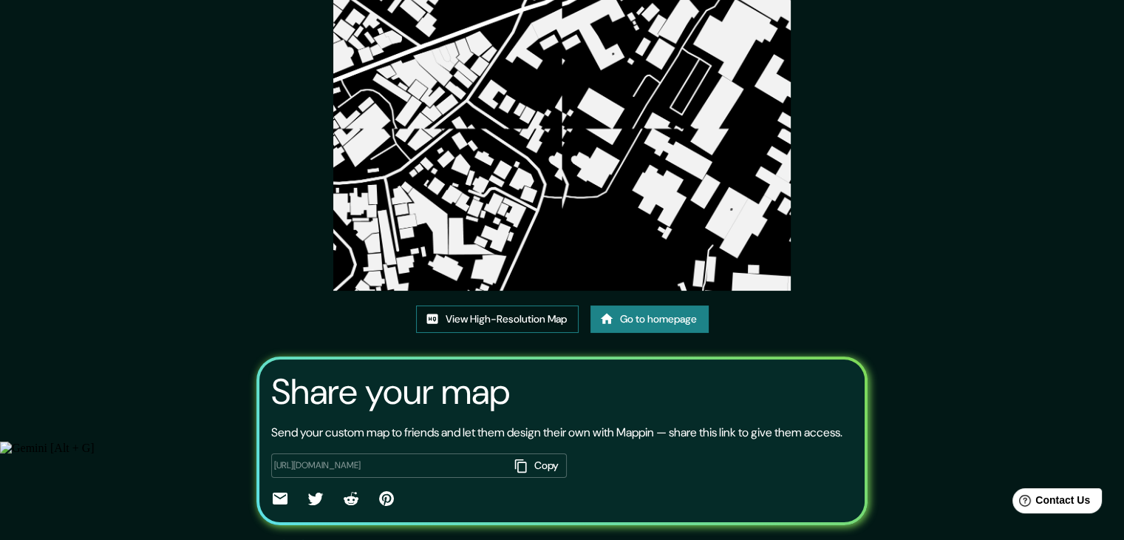
click at [544, 324] on link "View High-Resolution Map" at bounding box center [497, 318] width 163 height 27
click at [664, 338] on div "View High-Resolution Map Go to homepage" at bounding box center [562, 324] width 293 height 39
click at [660, 322] on link "Go to homepage" at bounding box center [650, 318] width 118 height 27
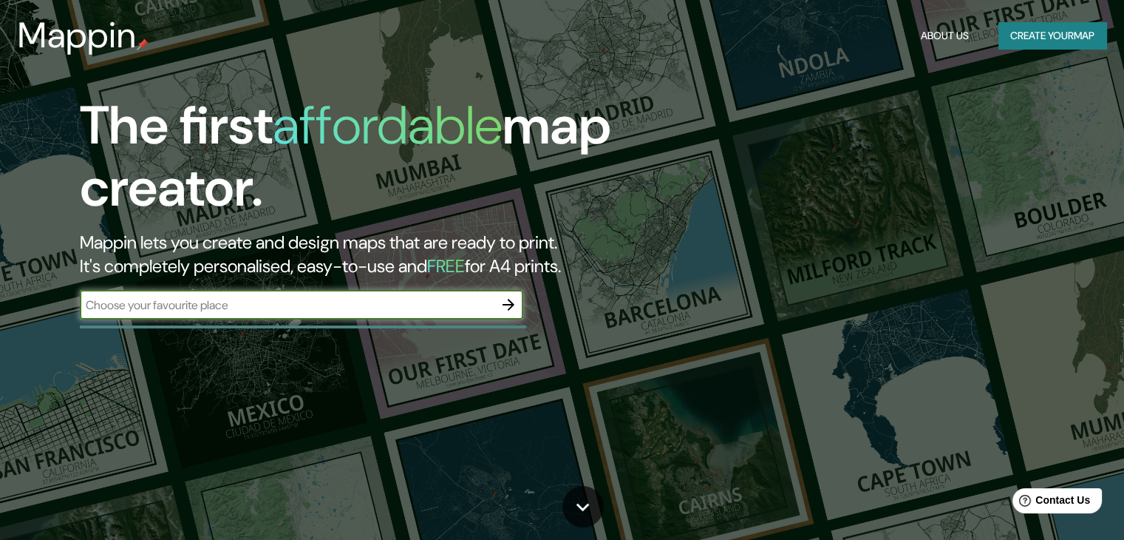
click at [511, 305] on icon "button" at bounding box center [509, 305] width 12 height 12
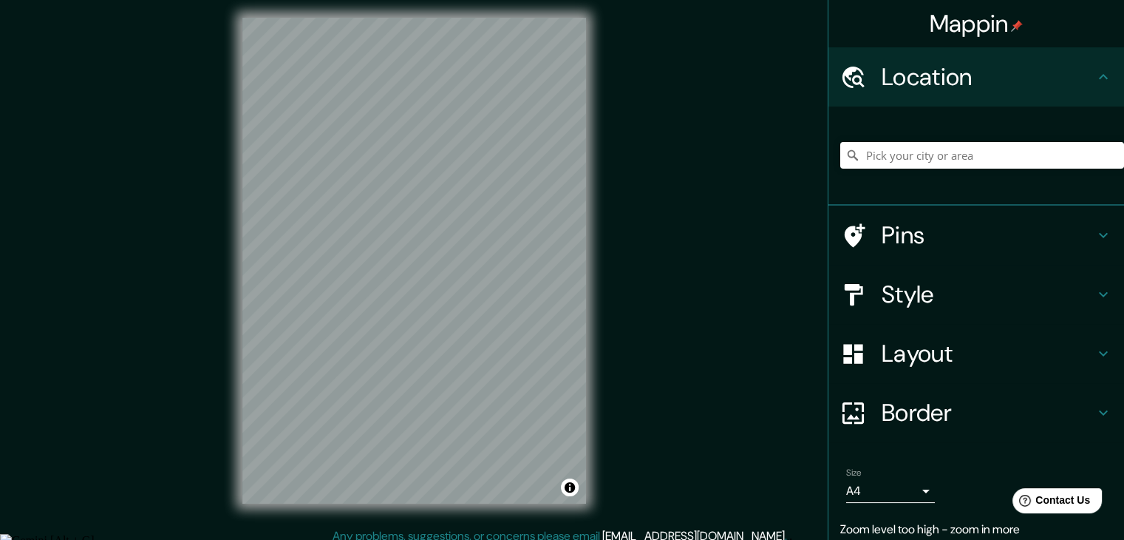
scroll to position [17, 0]
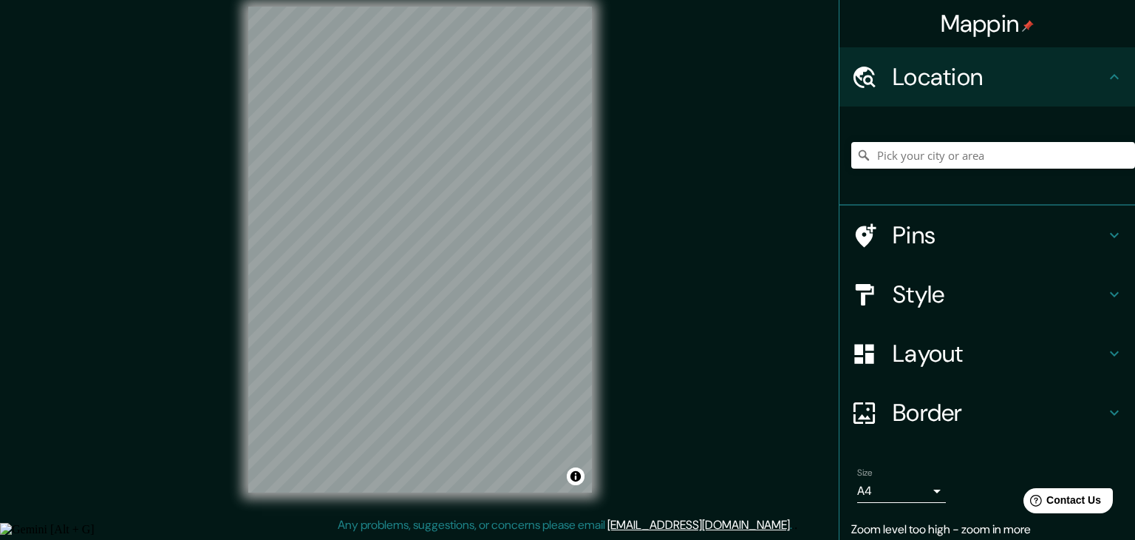
click at [888, 486] on body "Mappin Location Pins Style Layout Border Choose a border. Hint : you can make l…" at bounding box center [567, 253] width 1135 height 540
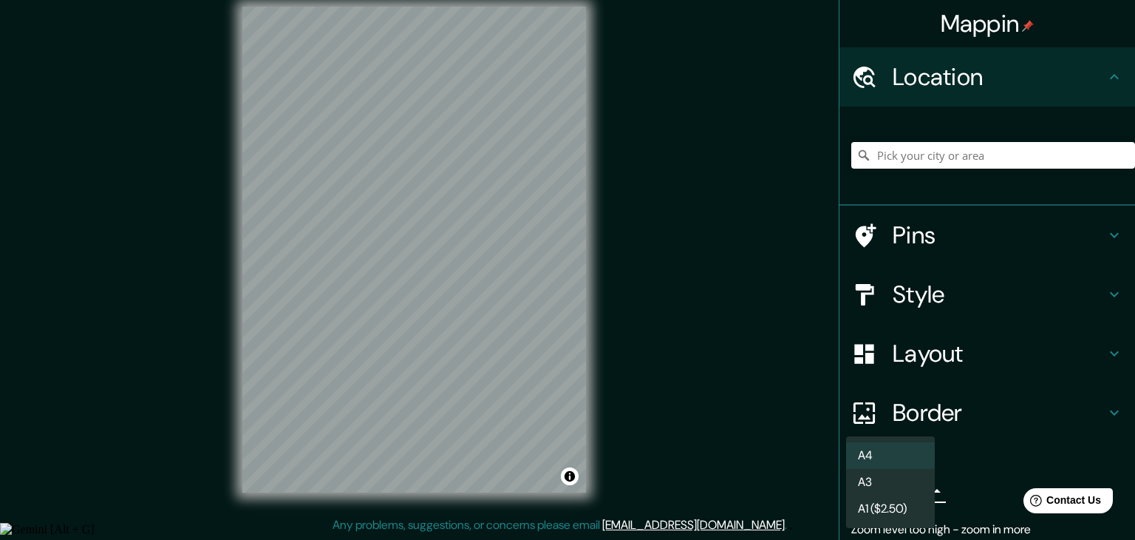
click at [891, 477] on li "A3" at bounding box center [890, 482] width 89 height 27
type input "a4"
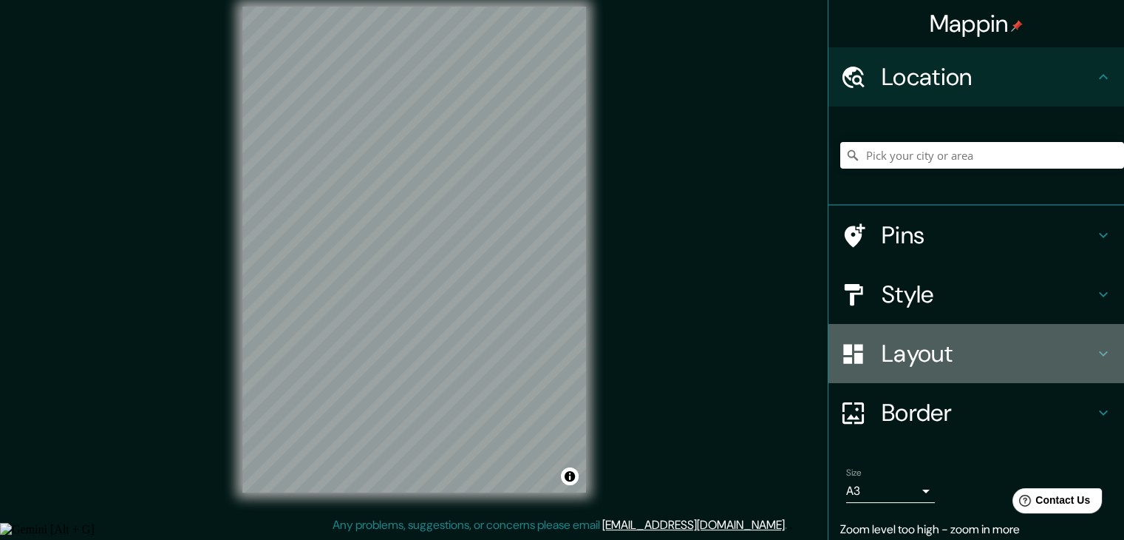
click at [912, 350] on h4 "Layout" at bounding box center [988, 354] width 213 height 30
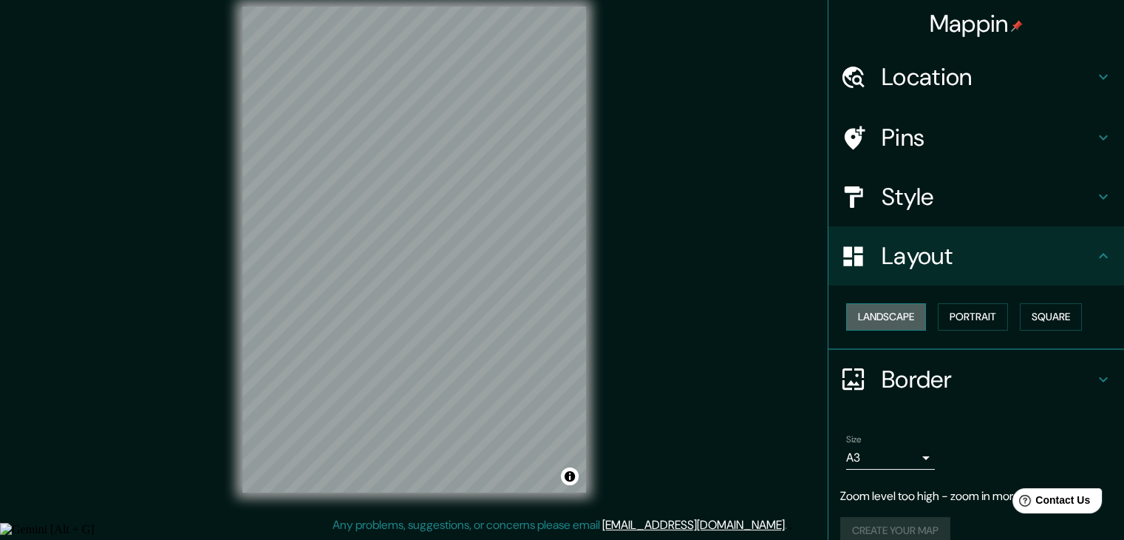
click at [911, 316] on button "Landscape" at bounding box center [886, 316] width 80 height 27
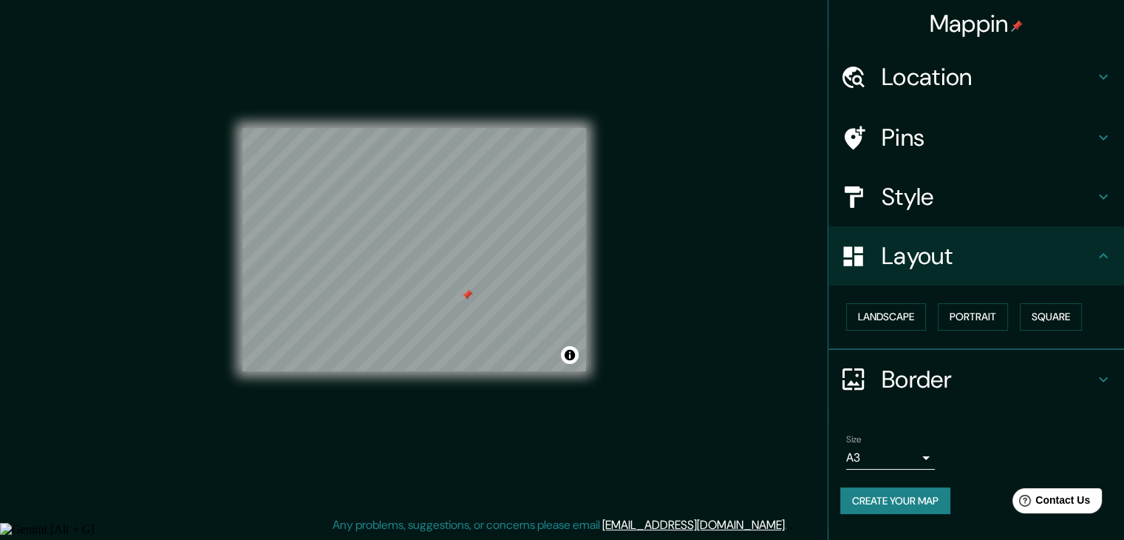
click at [872, 78] on div at bounding box center [860, 77] width 41 height 26
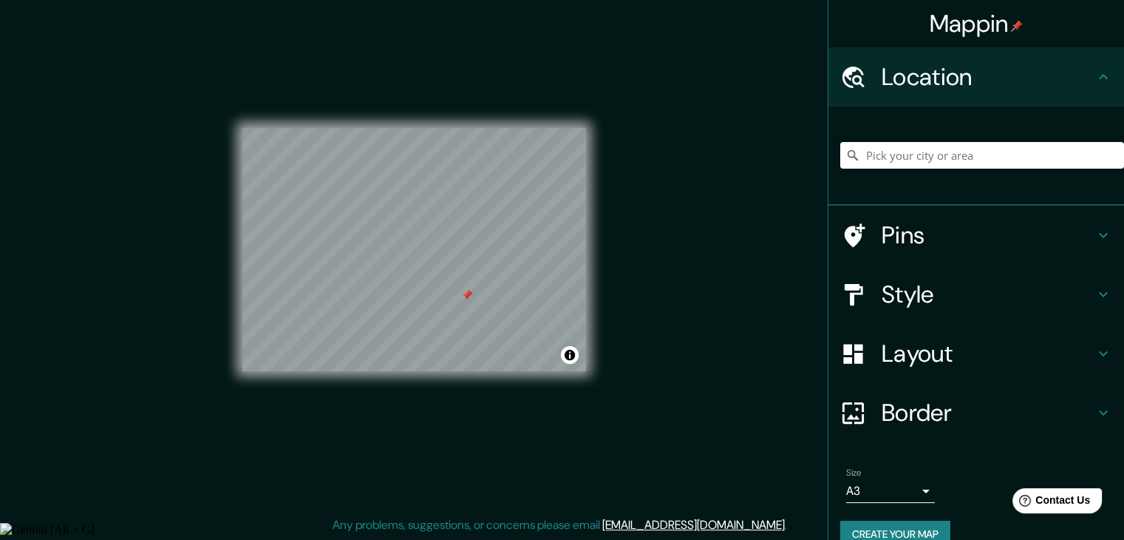
click at [917, 78] on h4 "Location" at bounding box center [988, 77] width 213 height 30
click at [905, 224] on h4 "Pins" at bounding box center [988, 235] width 213 height 30
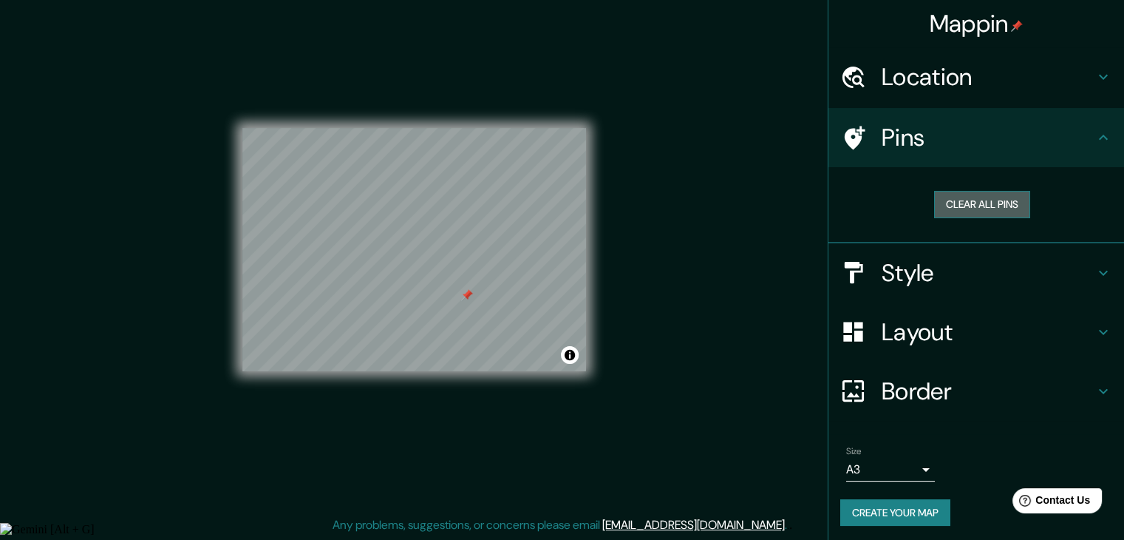
click at [966, 193] on button "Clear all pins" at bounding box center [982, 204] width 96 height 27
click at [934, 323] on h4 "Layout" at bounding box center [988, 332] width 213 height 30
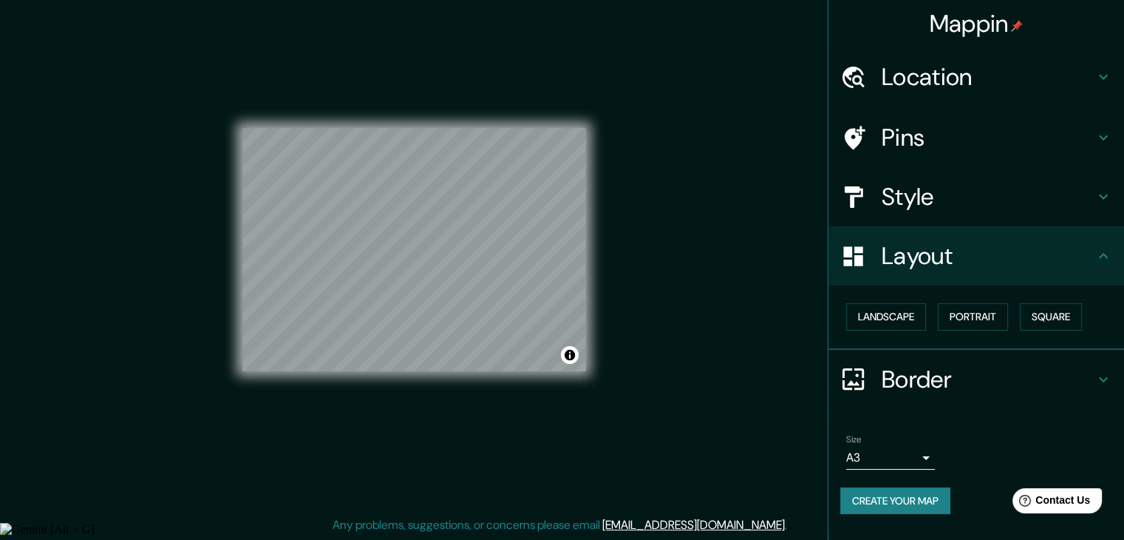
drag, startPoint x: 931, startPoint y: 256, endPoint x: 925, endPoint y: 240, distance: 16.4
click at [929, 254] on h4 "Layout" at bounding box center [988, 256] width 213 height 30
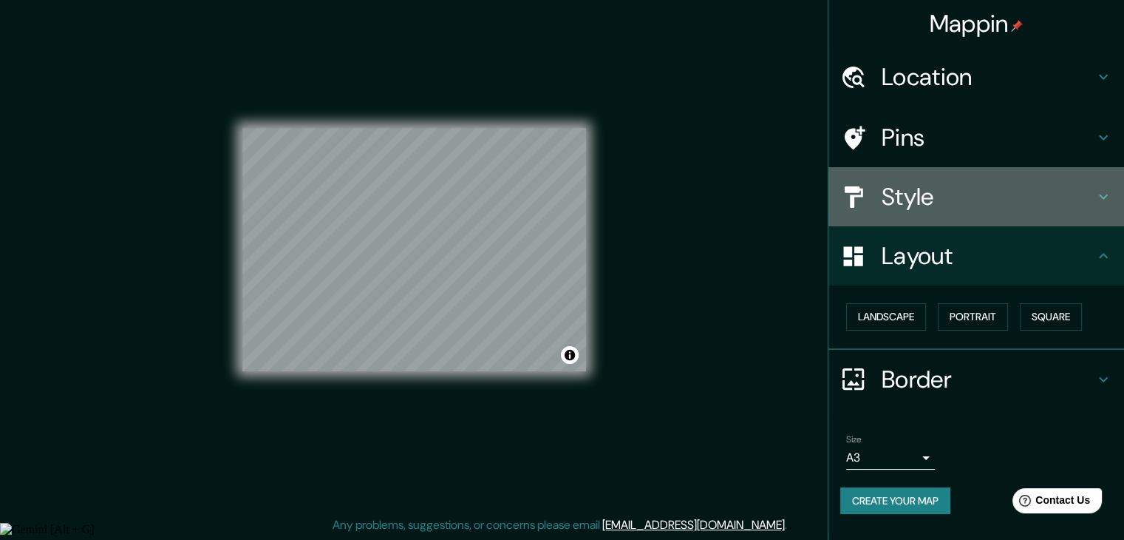
click at [922, 206] on h4 "Style" at bounding box center [988, 197] width 213 height 30
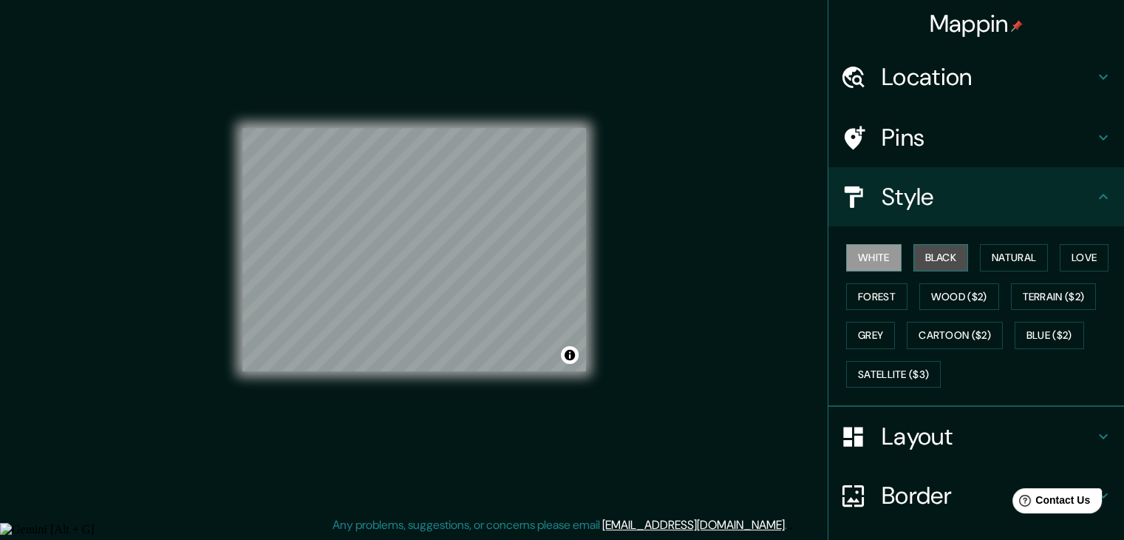
click at [948, 257] on button "Black" at bounding box center [941, 257] width 55 height 27
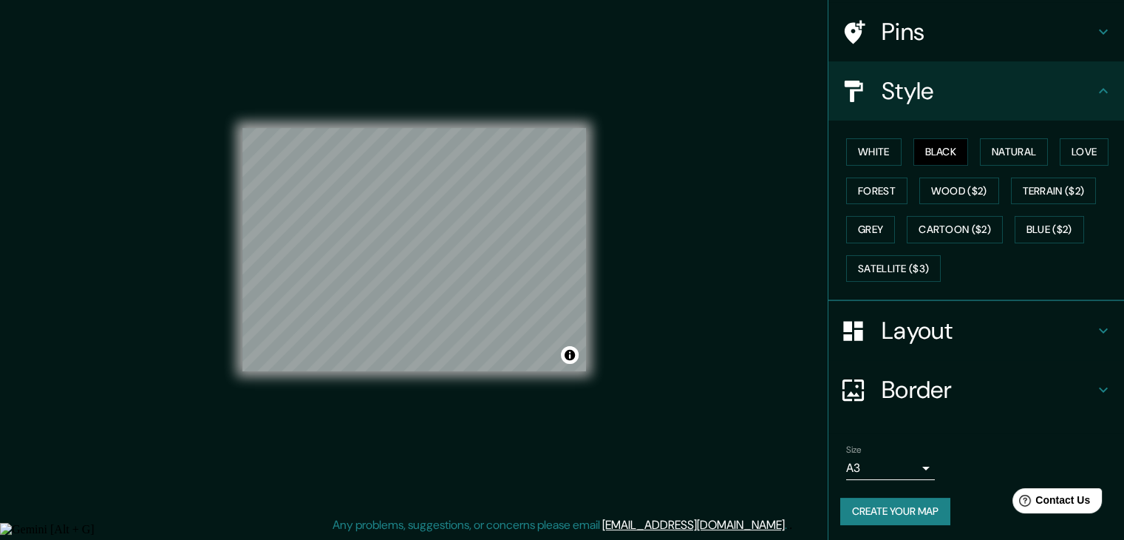
scroll to position [106, 0]
click at [893, 502] on button "Create your map" at bounding box center [895, 510] width 110 height 27
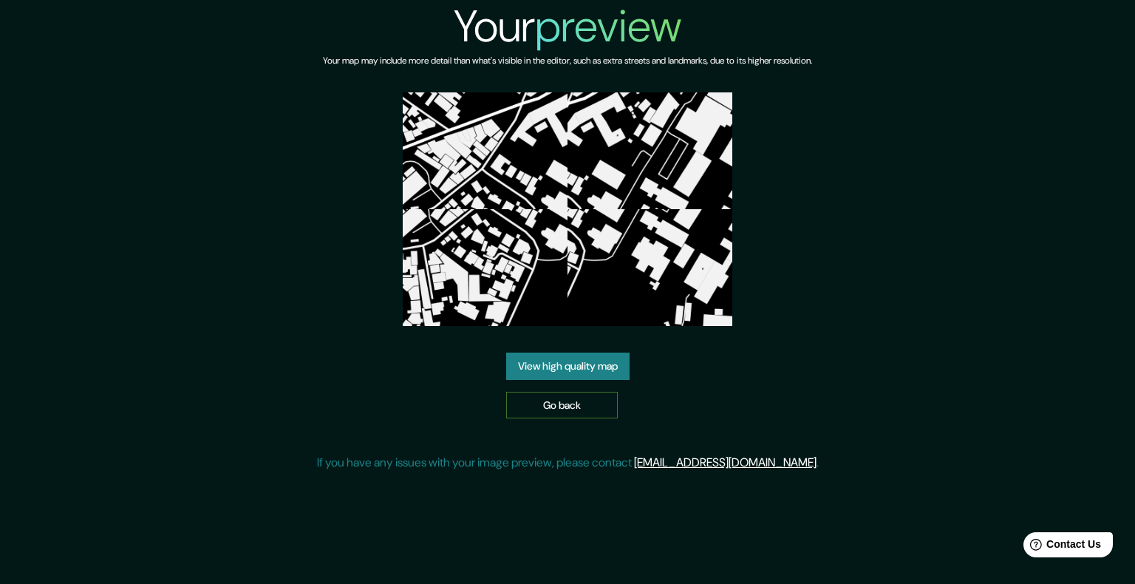
click at [545, 412] on link "Go back" at bounding box center [562, 405] width 112 height 27
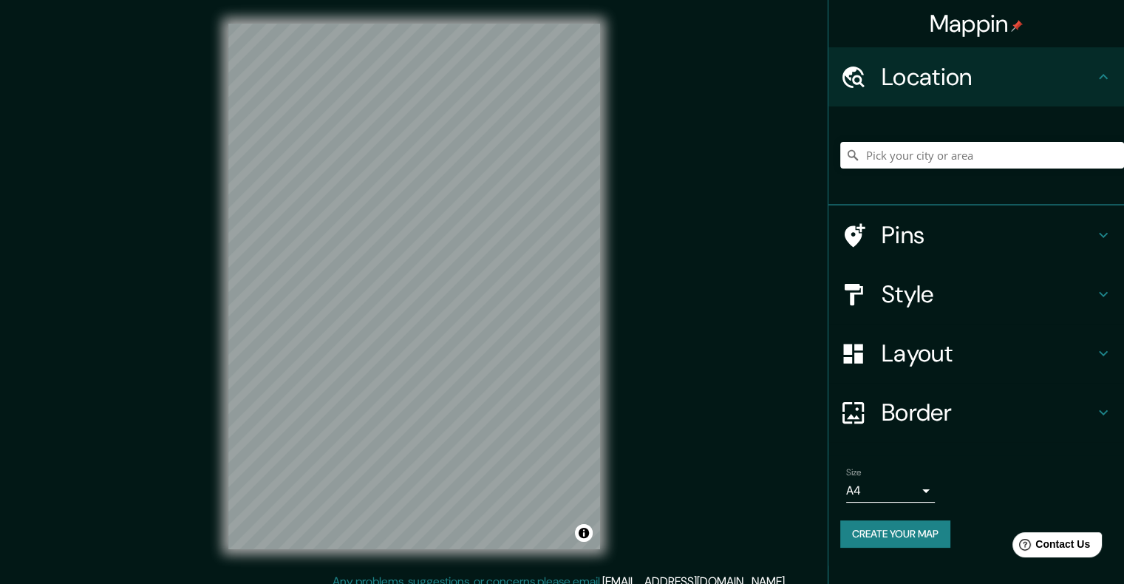
click at [884, 495] on body "Mappin Location Pins Style Layout Border Choose a border. Hint : you can make l…" at bounding box center [562, 292] width 1124 height 584
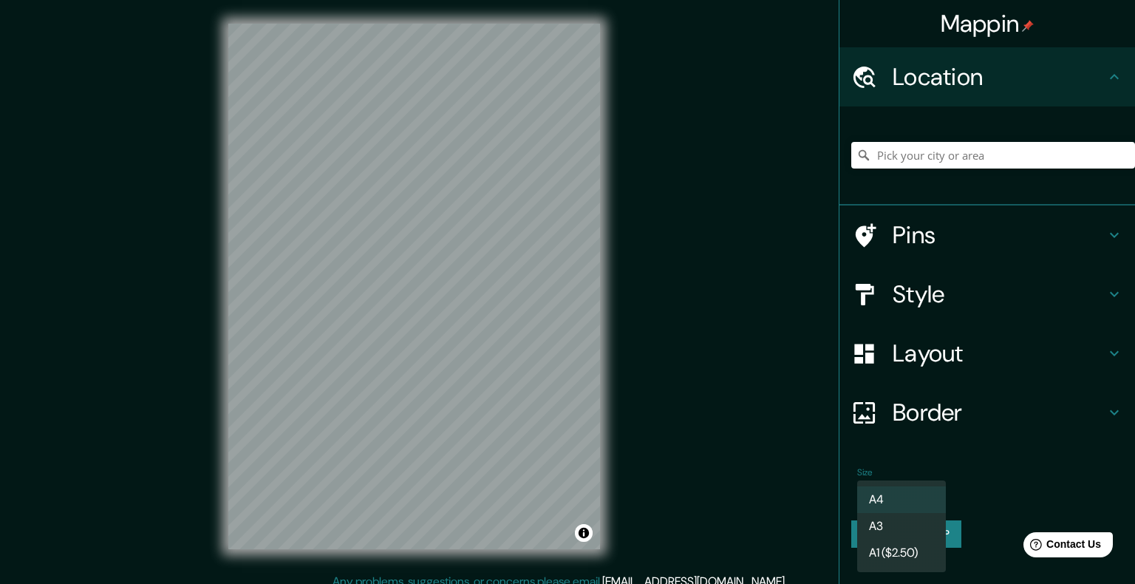
click at [896, 528] on li "A3" at bounding box center [901, 526] width 89 height 27
type input "a4"
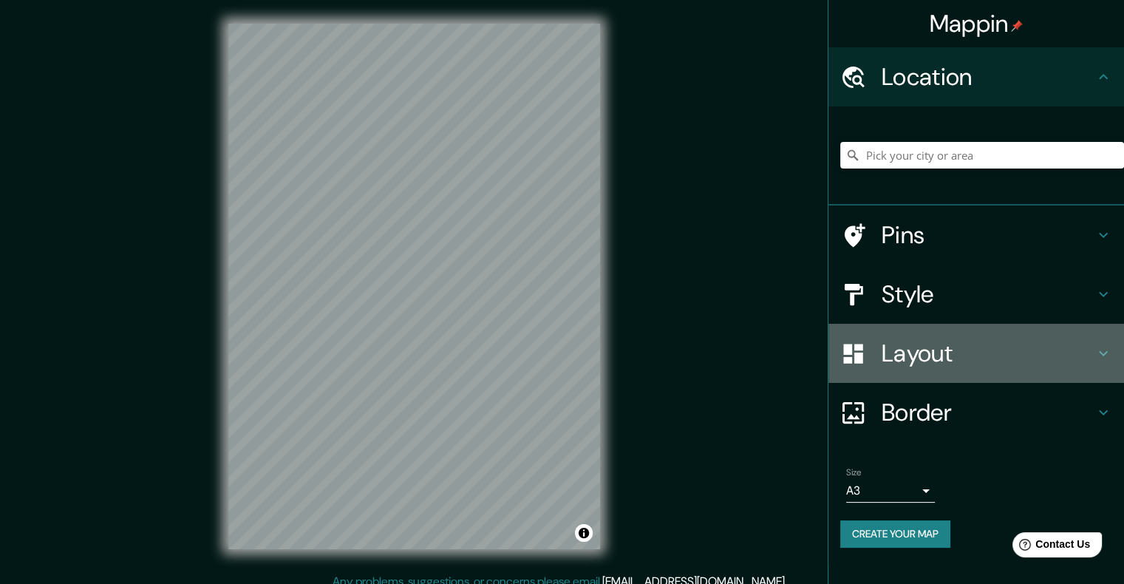
click at [921, 358] on h4 "Layout" at bounding box center [988, 354] width 213 height 30
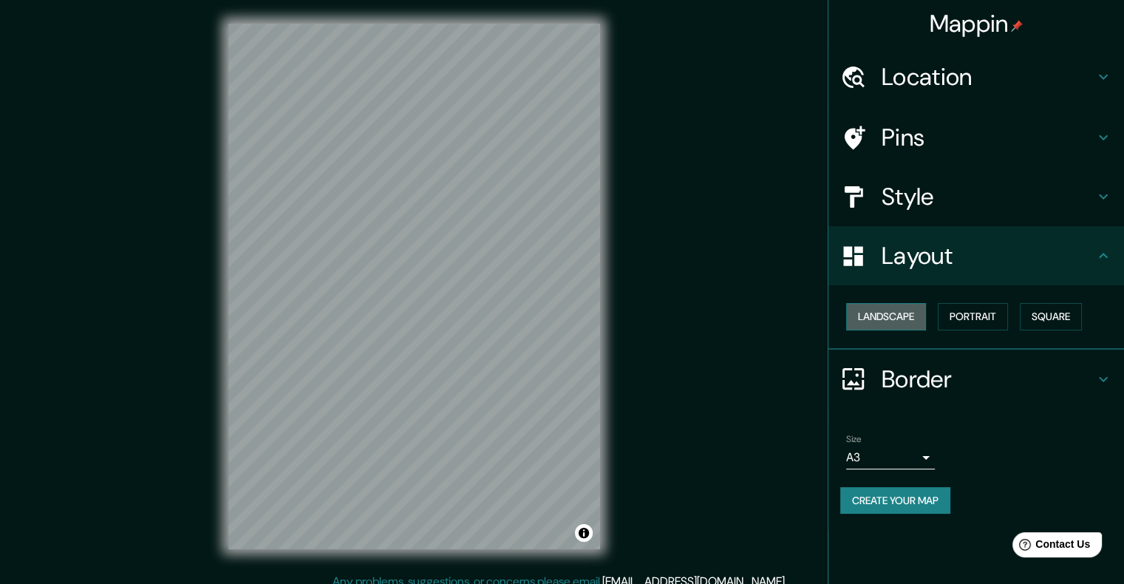
click at [915, 317] on button "Landscape" at bounding box center [886, 316] width 80 height 27
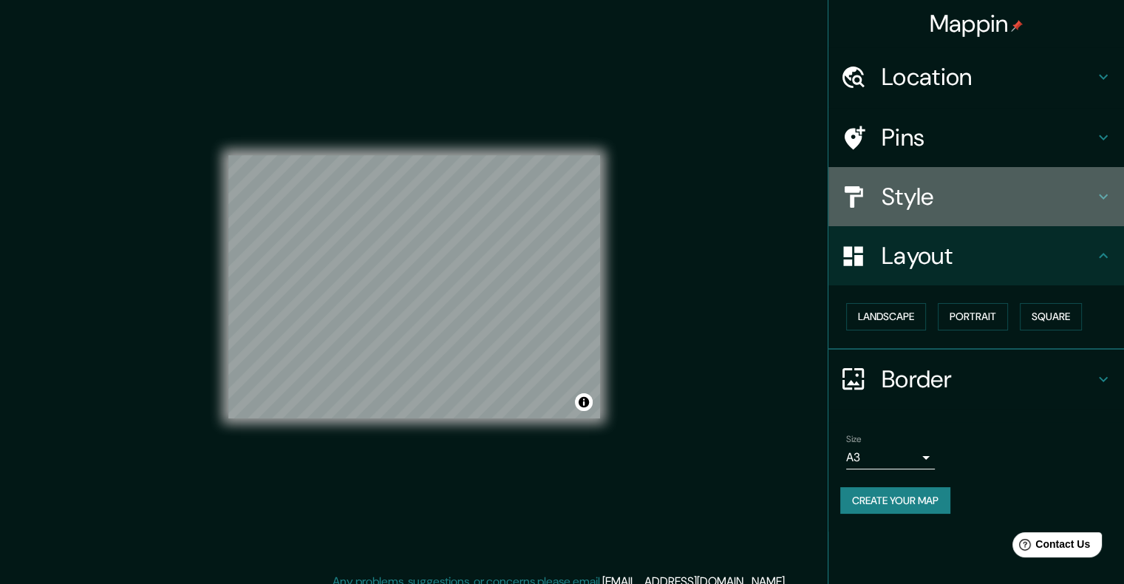
click at [925, 189] on h4 "Style" at bounding box center [988, 197] width 213 height 30
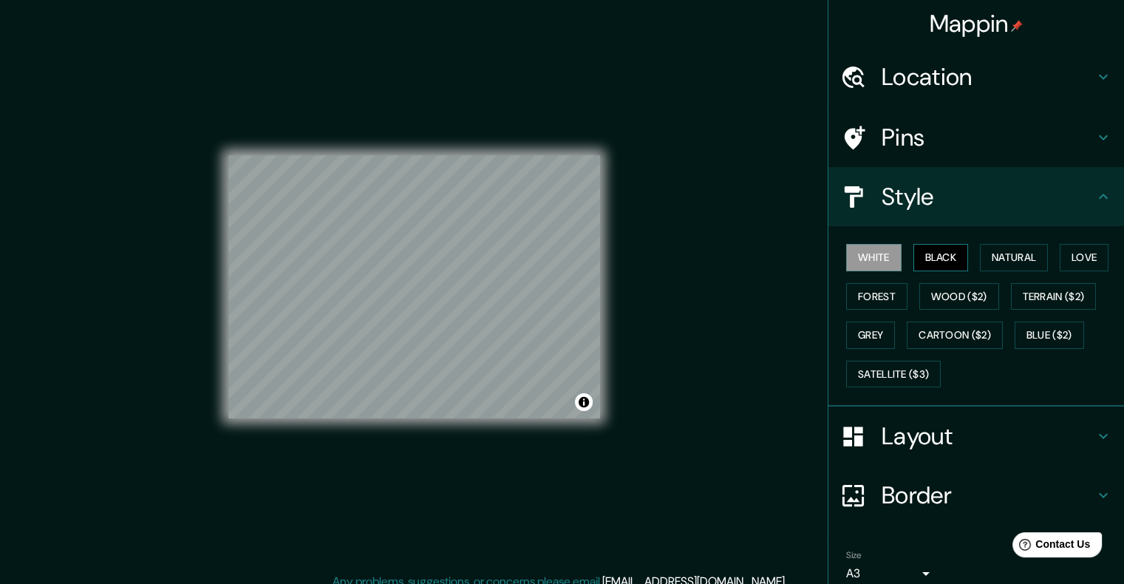
click at [914, 262] on button "Black" at bounding box center [941, 257] width 55 height 27
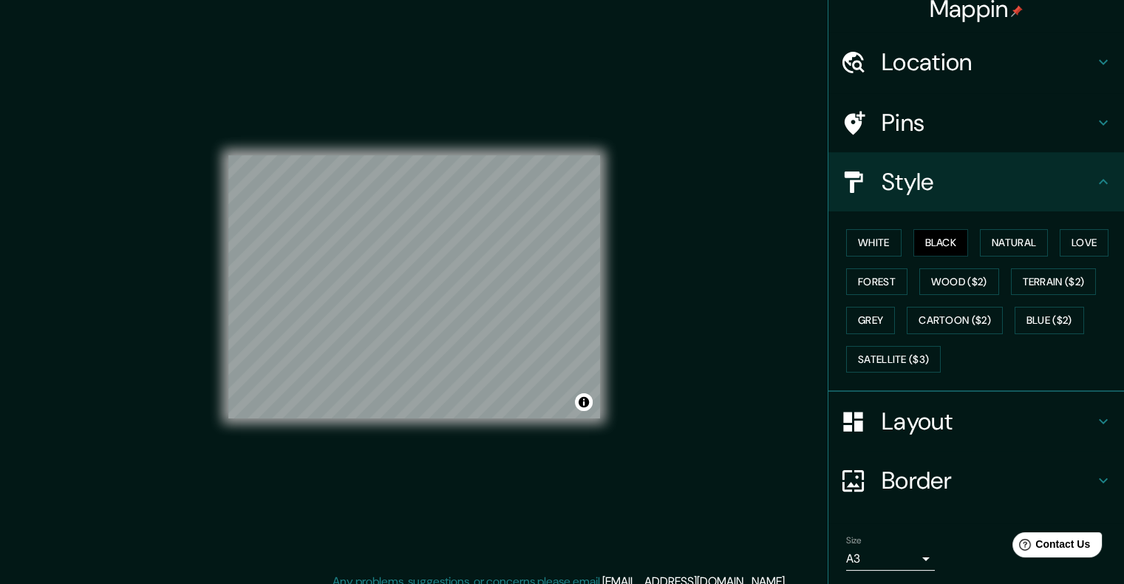
scroll to position [61, 0]
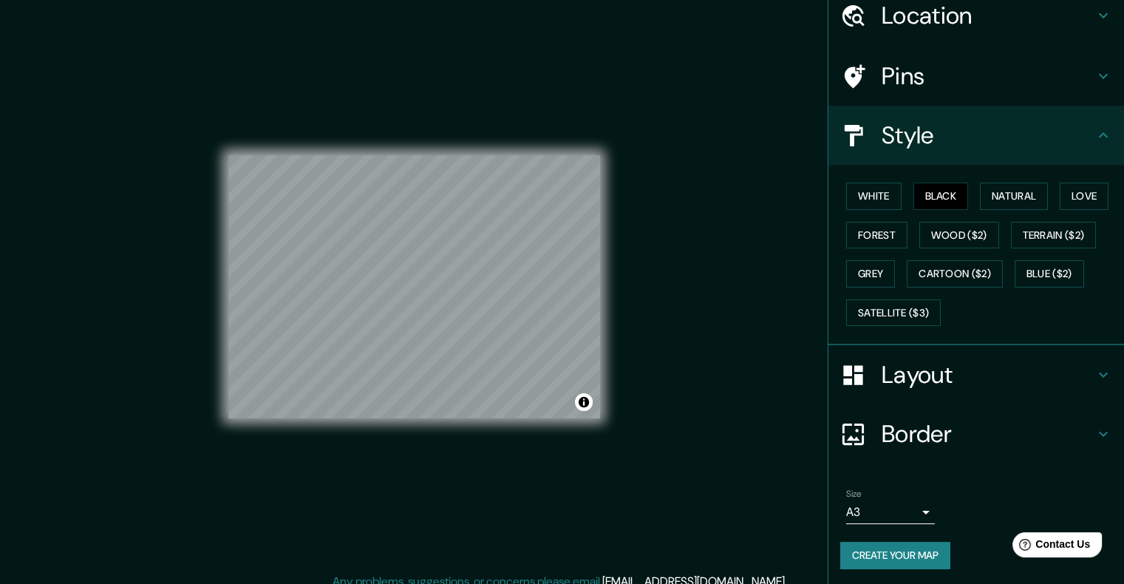
click at [899, 539] on button "Create your map" at bounding box center [895, 555] width 110 height 27
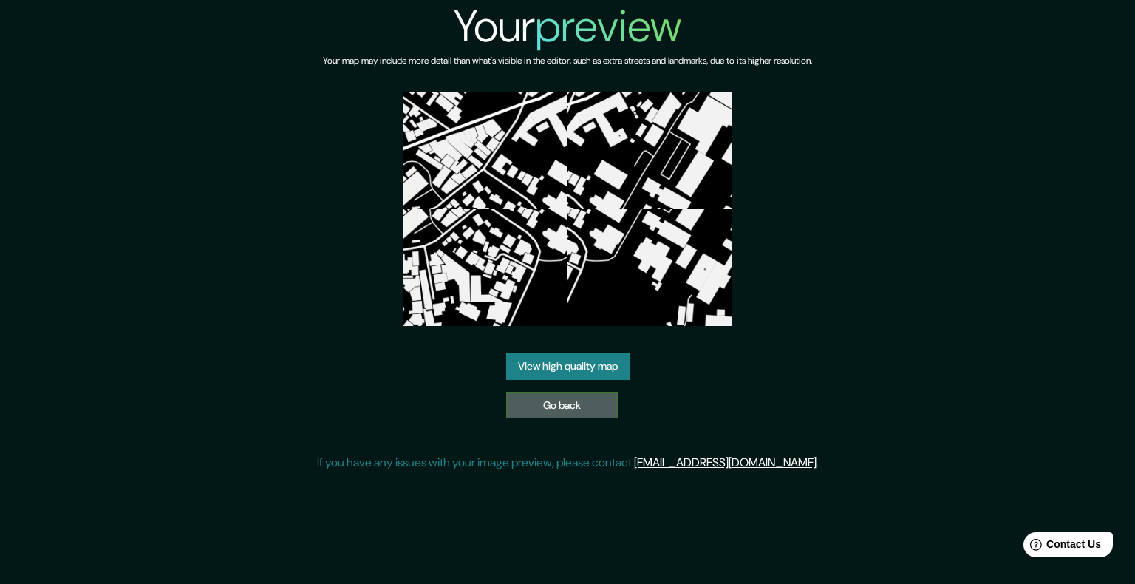
click at [580, 404] on link "Go back" at bounding box center [562, 405] width 112 height 27
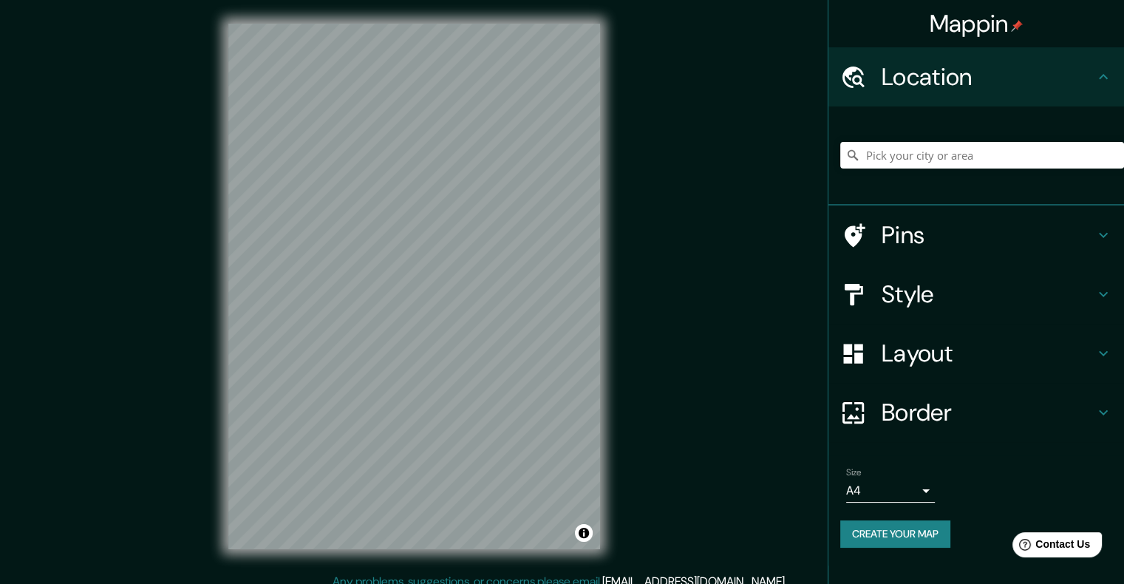
click at [953, 337] on div "Layout" at bounding box center [977, 353] width 296 height 59
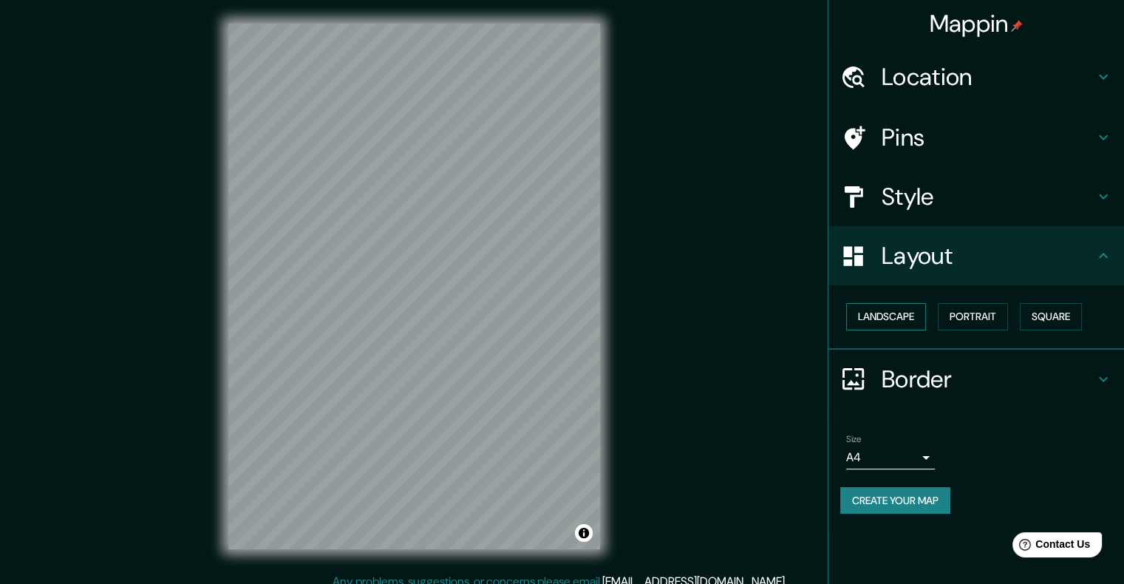
click at [919, 321] on button "Landscape" at bounding box center [886, 316] width 80 height 27
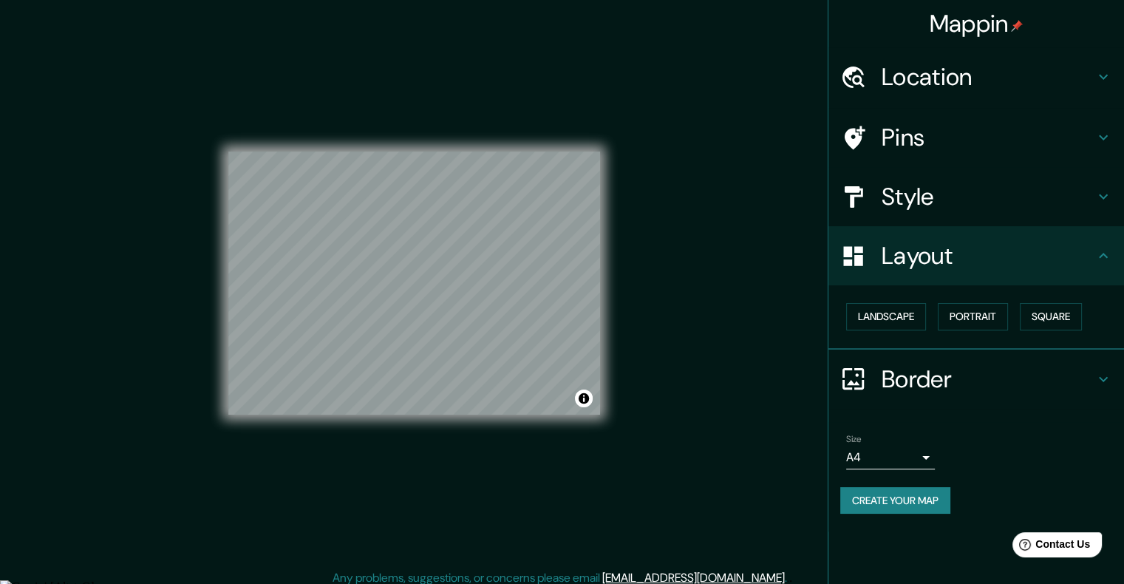
scroll to position [12, 0]
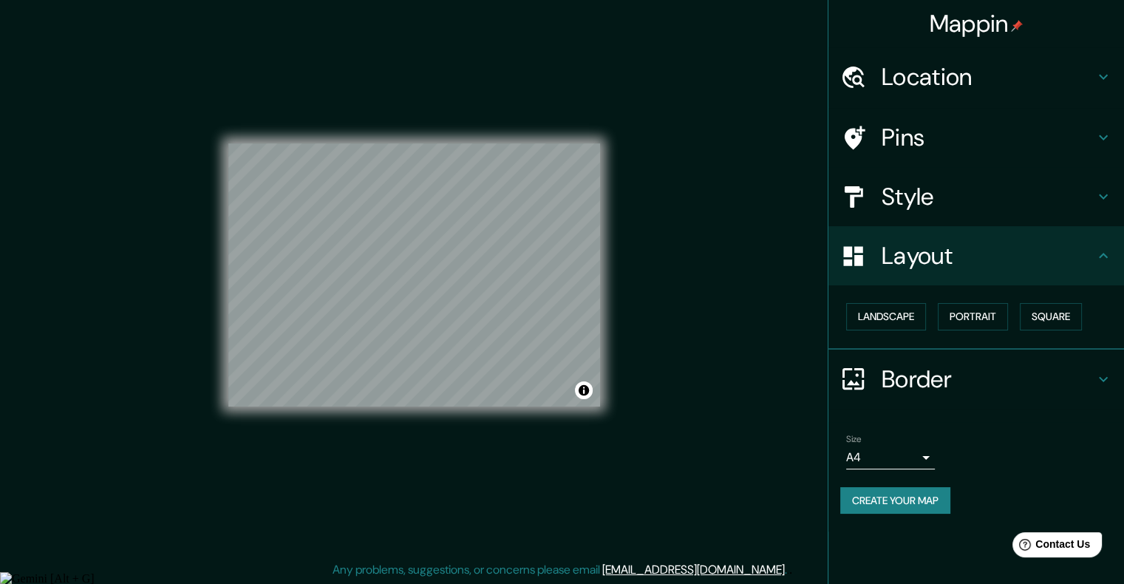
click at [921, 193] on h4 "Style" at bounding box center [988, 197] width 213 height 30
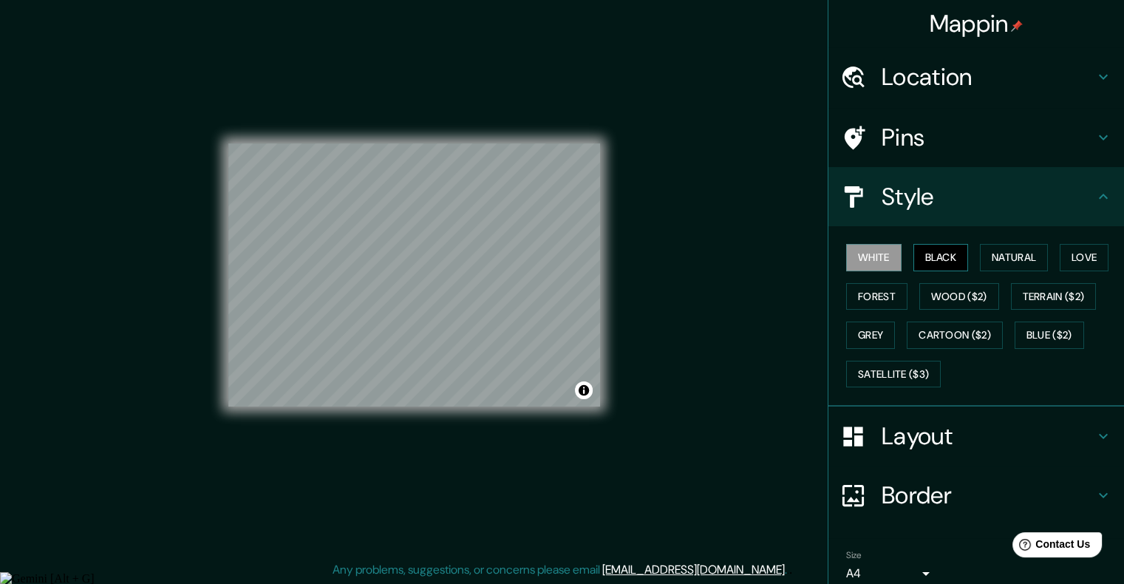
click at [943, 259] on button "Black" at bounding box center [941, 257] width 55 height 27
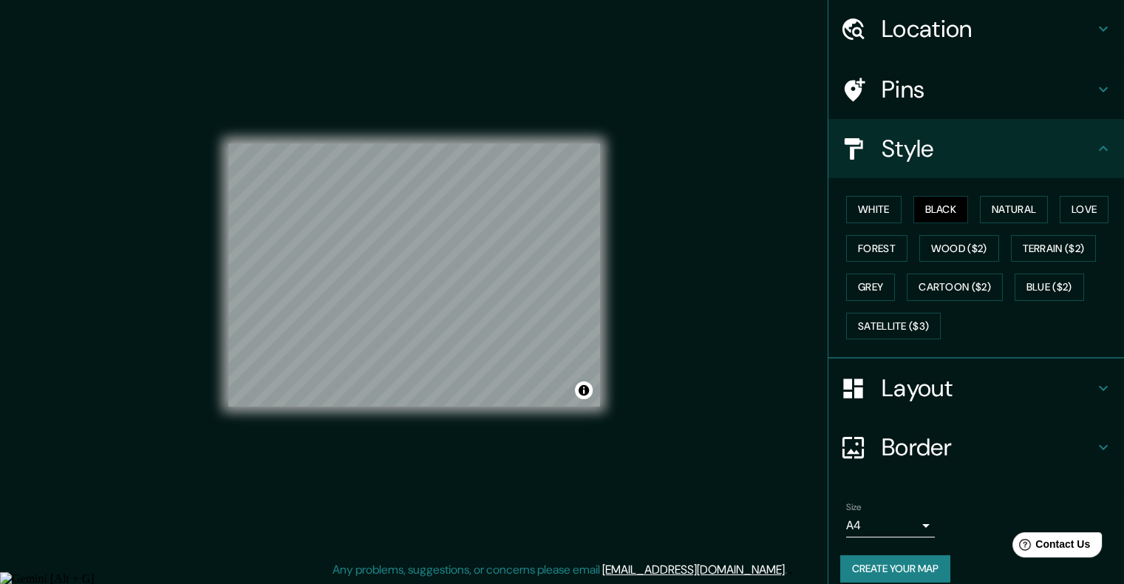
scroll to position [61, 0]
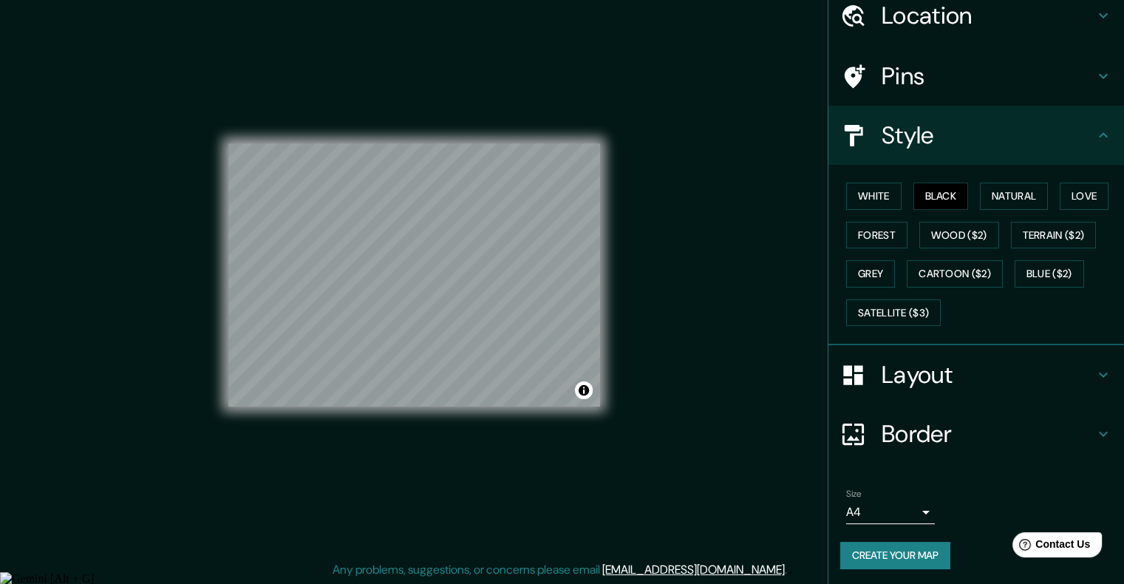
click at [912, 542] on button "Create your map" at bounding box center [895, 555] width 110 height 27
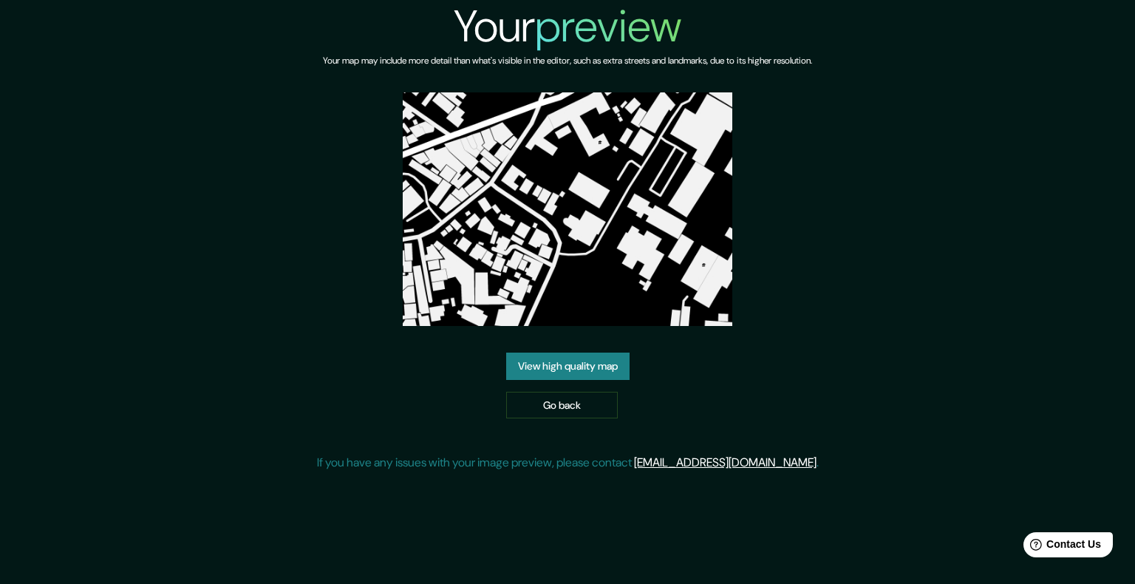
click at [596, 362] on link "View high quality map" at bounding box center [567, 366] width 123 height 27
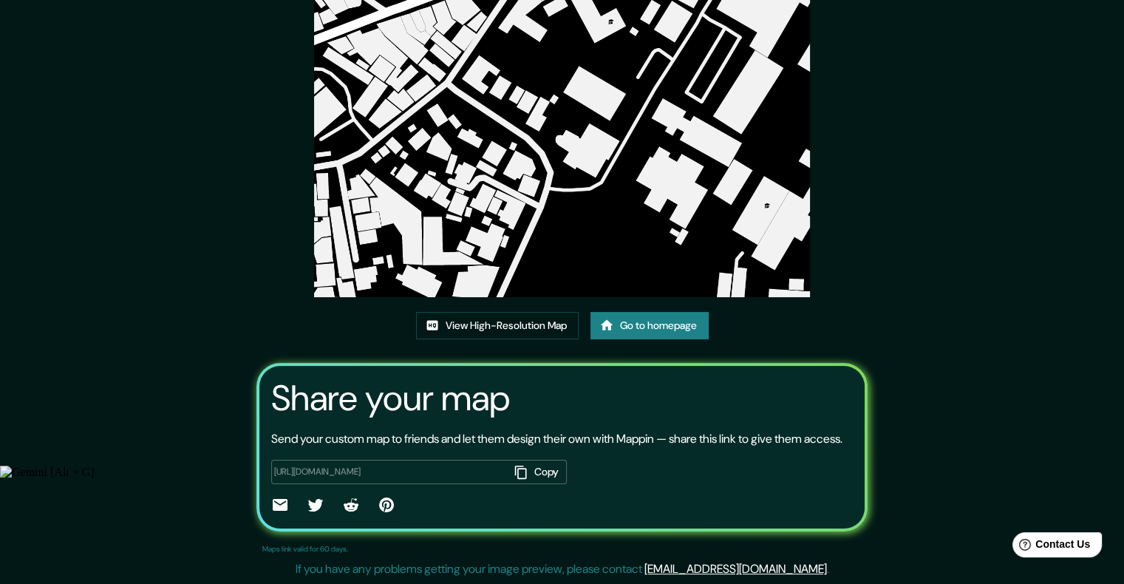
scroll to position [136, 0]
